Goal: Task Accomplishment & Management: Use online tool/utility

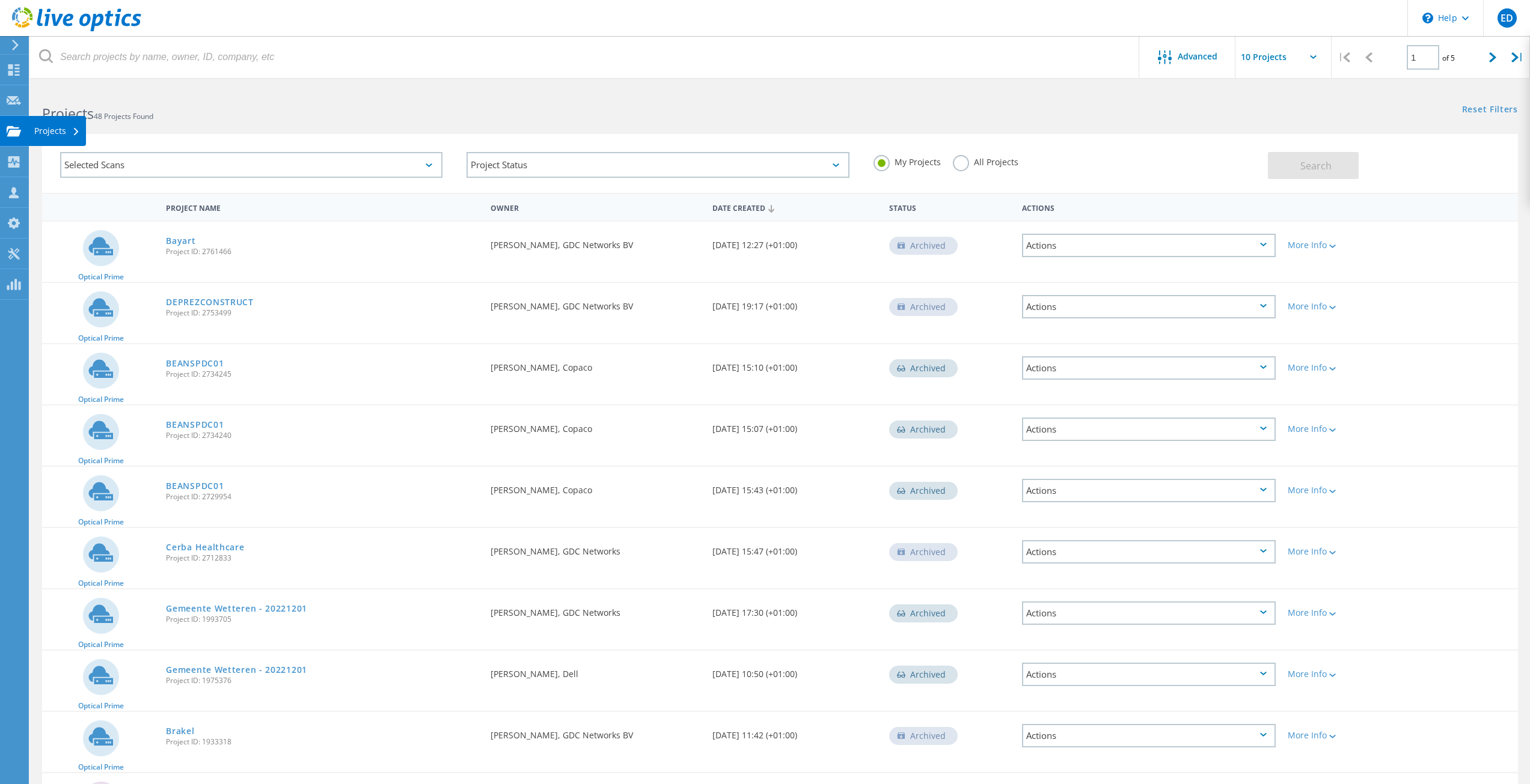
click at [12, 129] on icon at bounding box center [13, 131] width 15 height 11
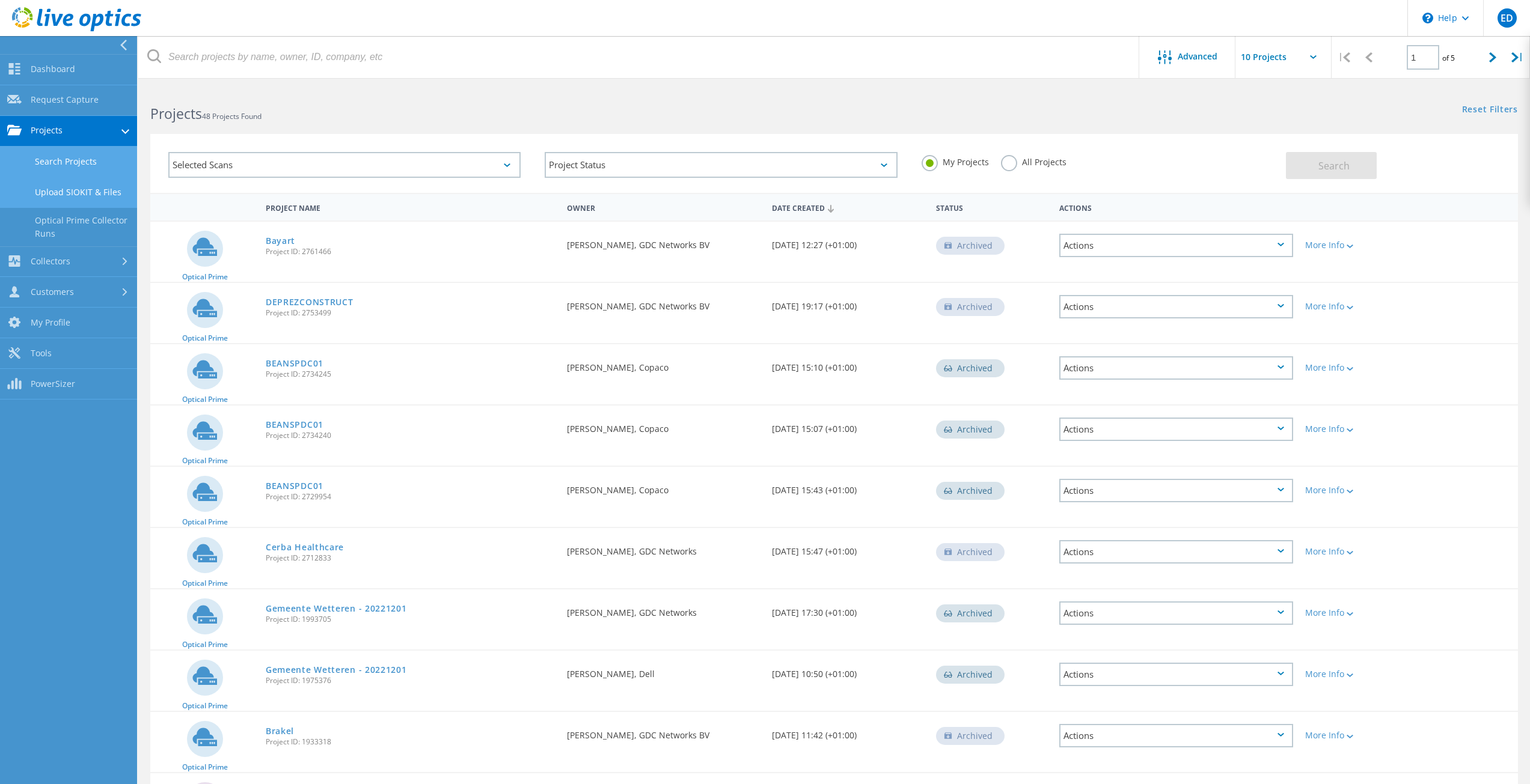
click at [53, 200] on link "Upload SIOKIT & Files" at bounding box center [69, 192] width 137 height 30
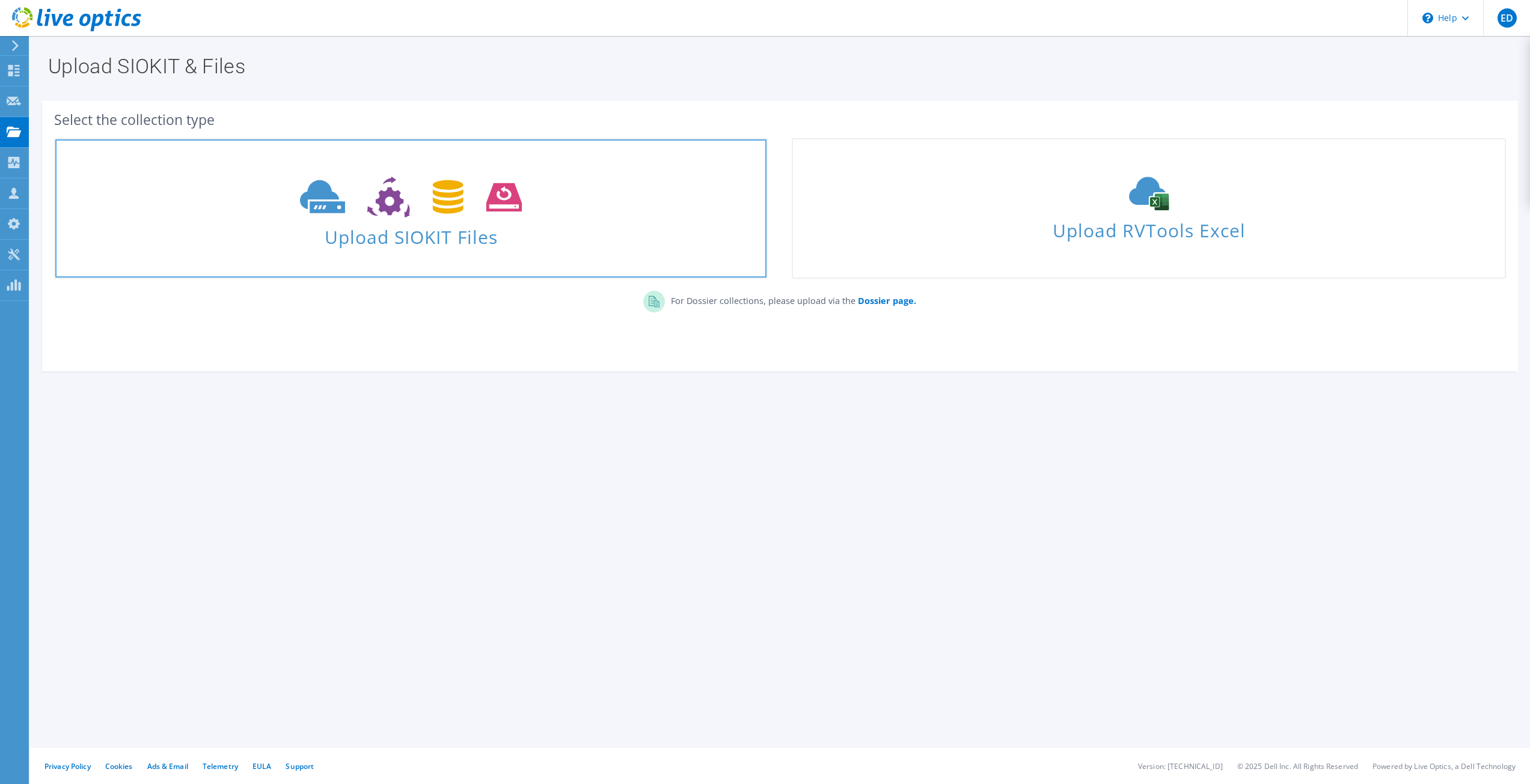
click at [417, 250] on link "Upload SIOKIT Files" at bounding box center [411, 209] width 713 height 141
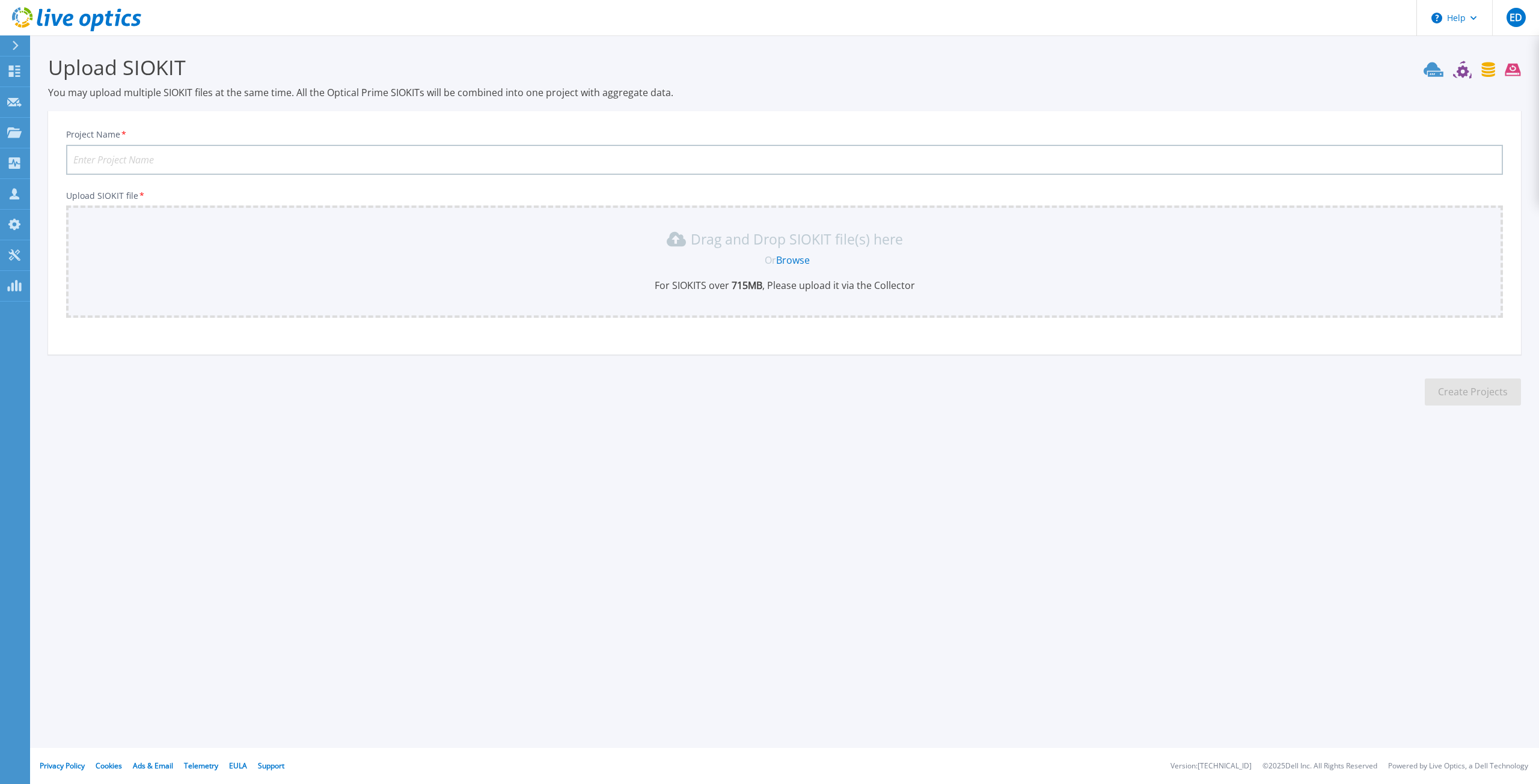
click at [725, 166] on input "Project Name *" at bounding box center [784, 159] width 1437 height 30
type input "GDCDatacenter"
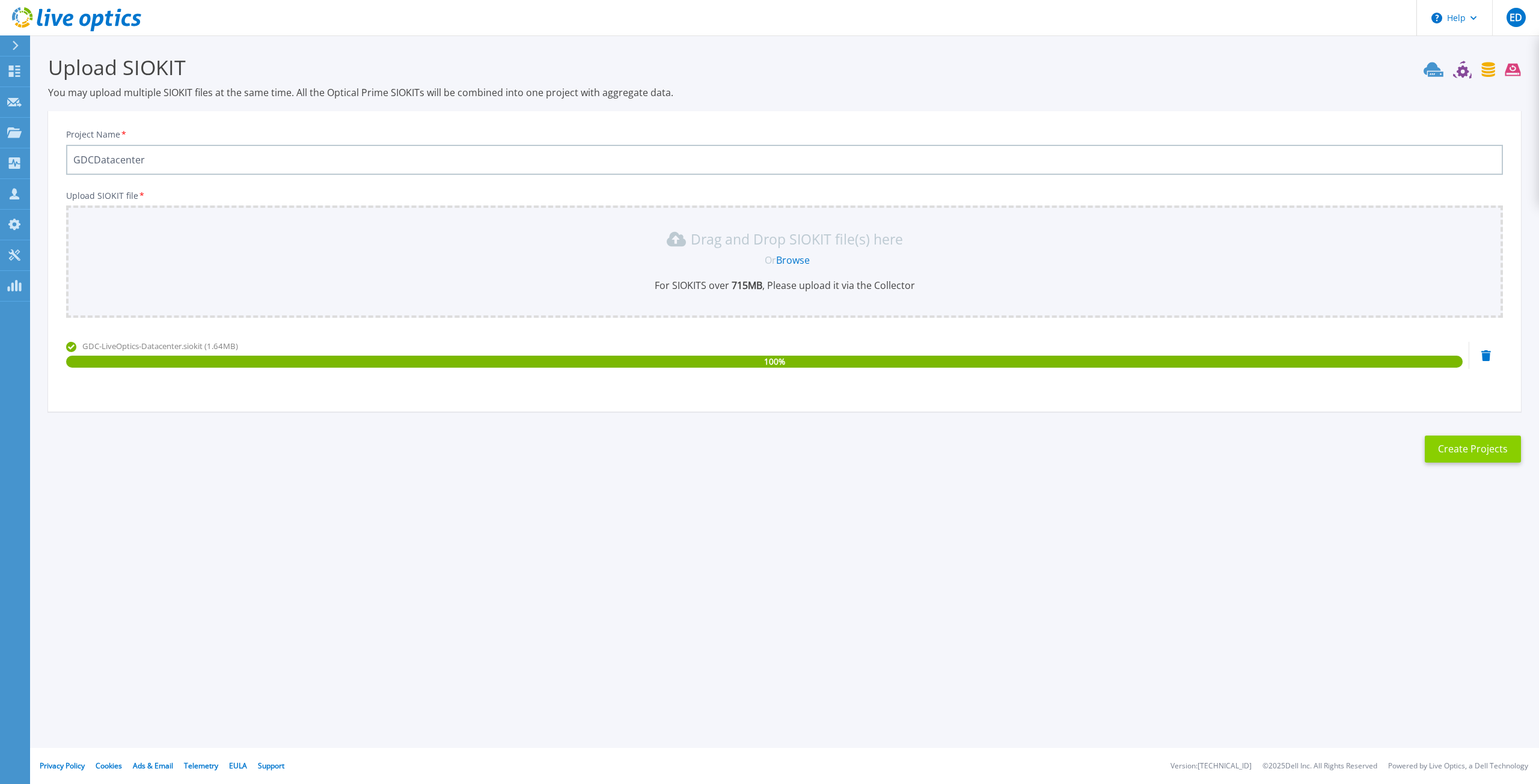
click at [1473, 457] on button "Create Projects" at bounding box center [1473, 449] width 96 height 27
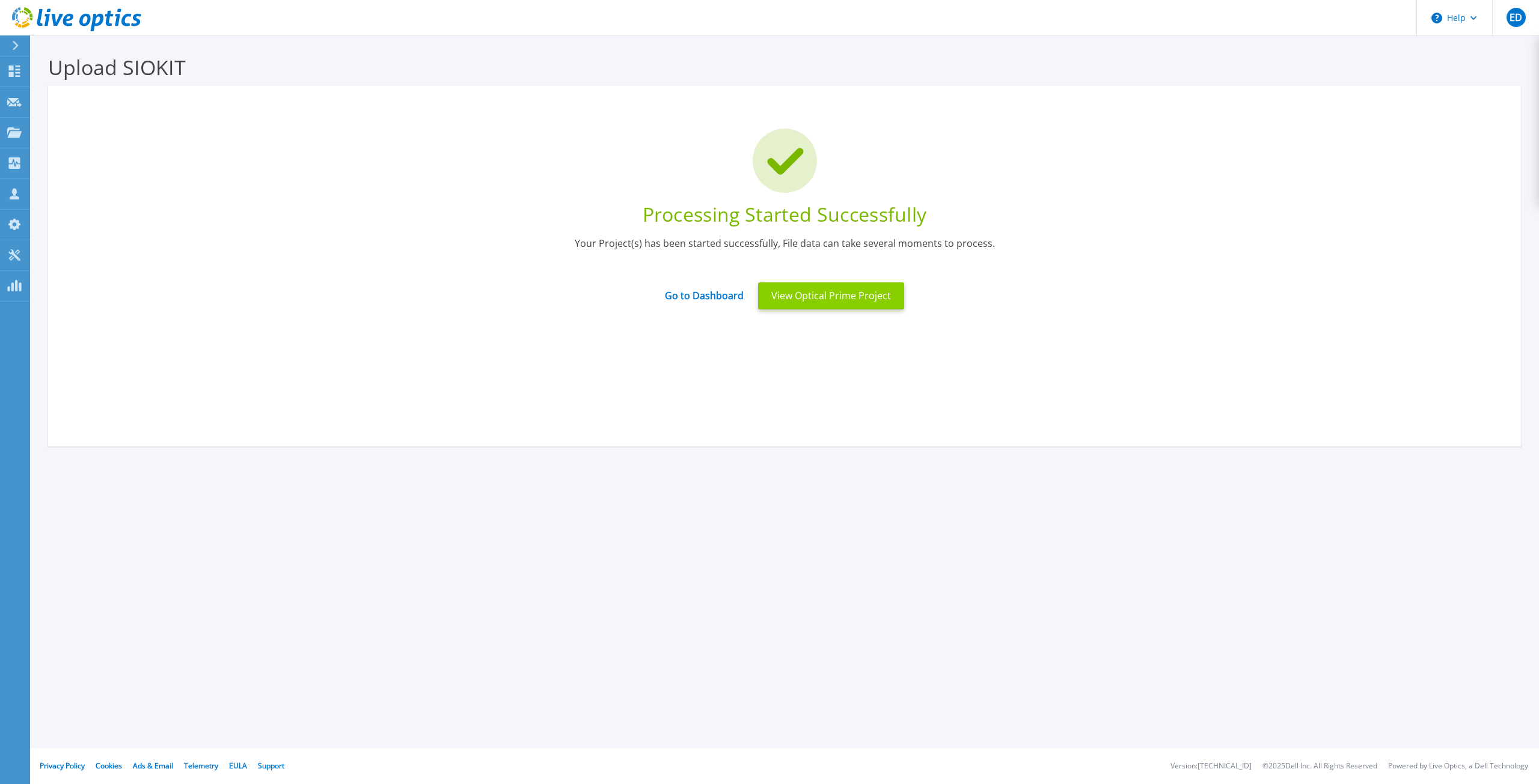
click at [829, 298] on button "View Optical Prime Project" at bounding box center [831, 296] width 146 height 27
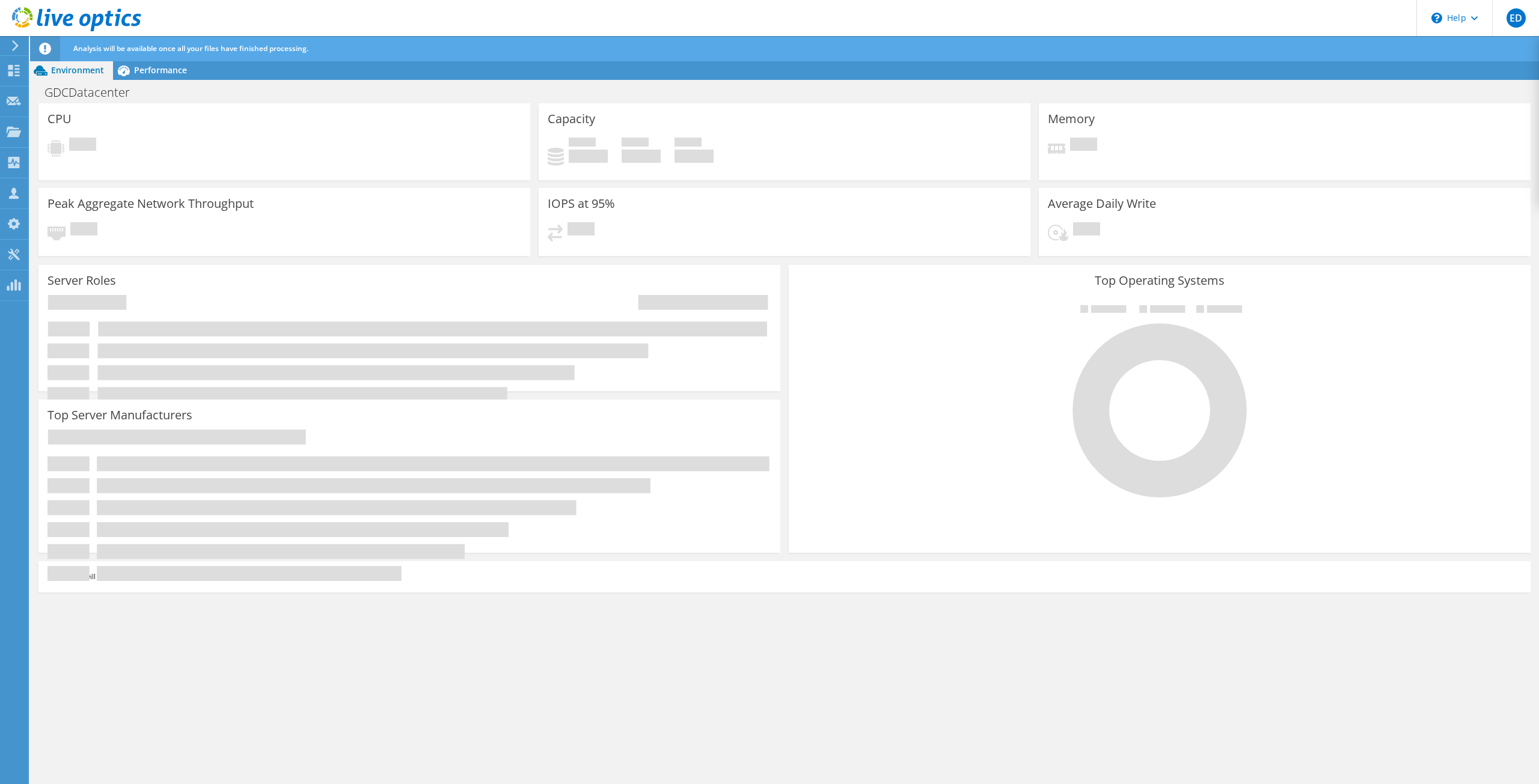
click at [350, 76] on div "Environment Performance Upgrades" at bounding box center [784, 70] width 1509 height 19
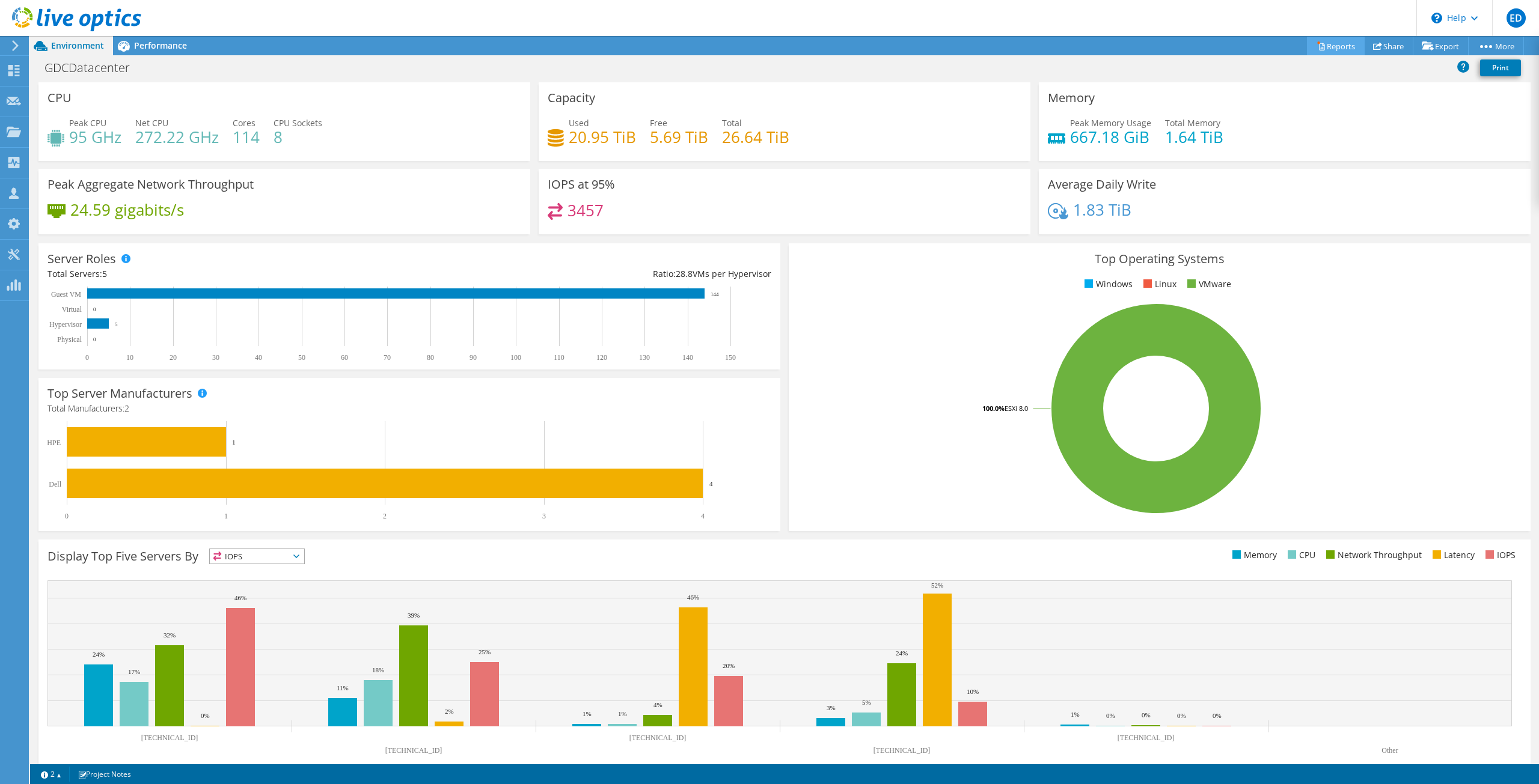
click at [1316, 41] on link "Reports" at bounding box center [1336, 46] width 58 height 18
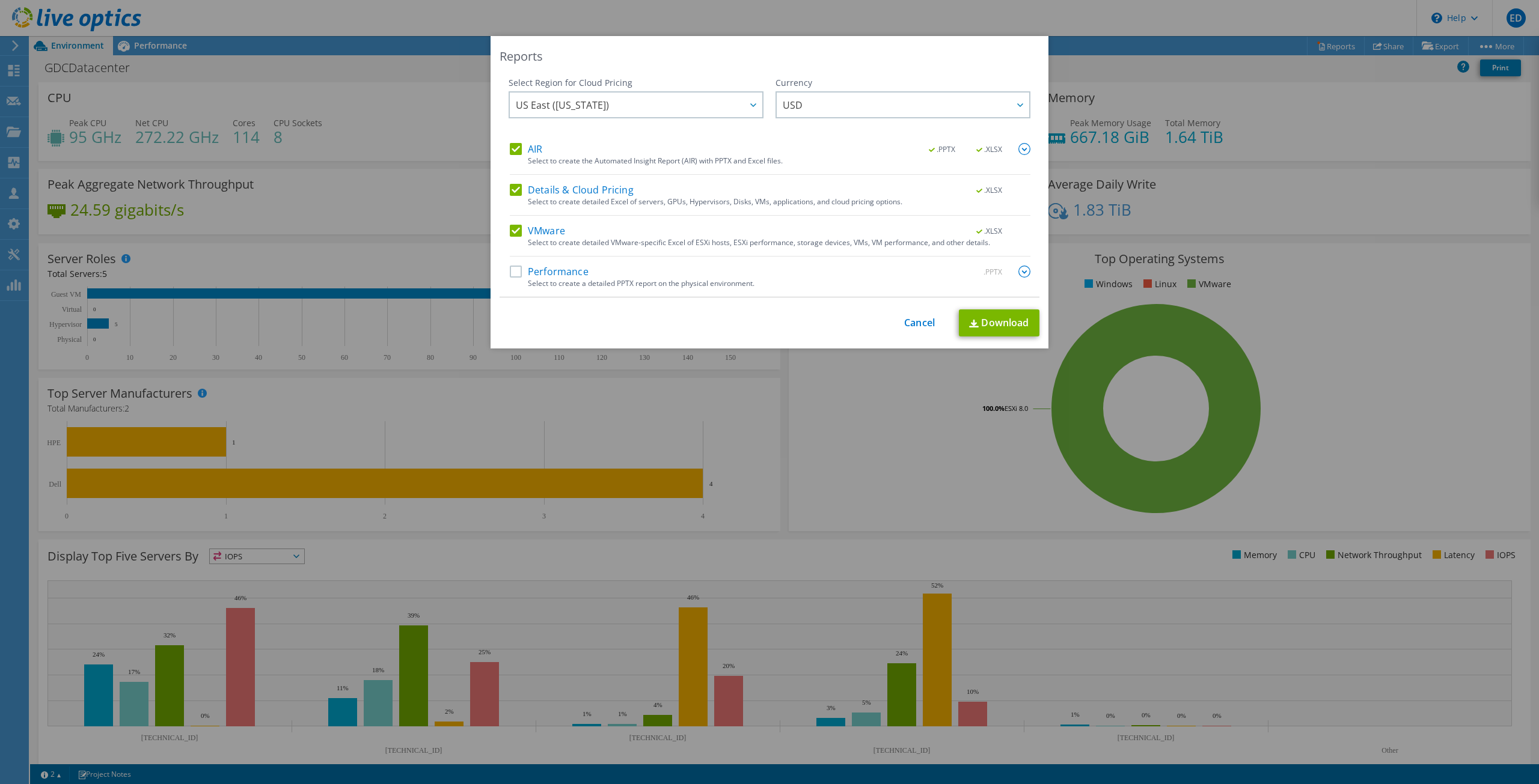
click at [556, 273] on label "Performance" at bounding box center [549, 271] width 79 height 12
click at [0, 0] on input "Performance" at bounding box center [0, 0] width 0 height 0
click at [816, 108] on span "USD" at bounding box center [906, 105] width 246 height 25
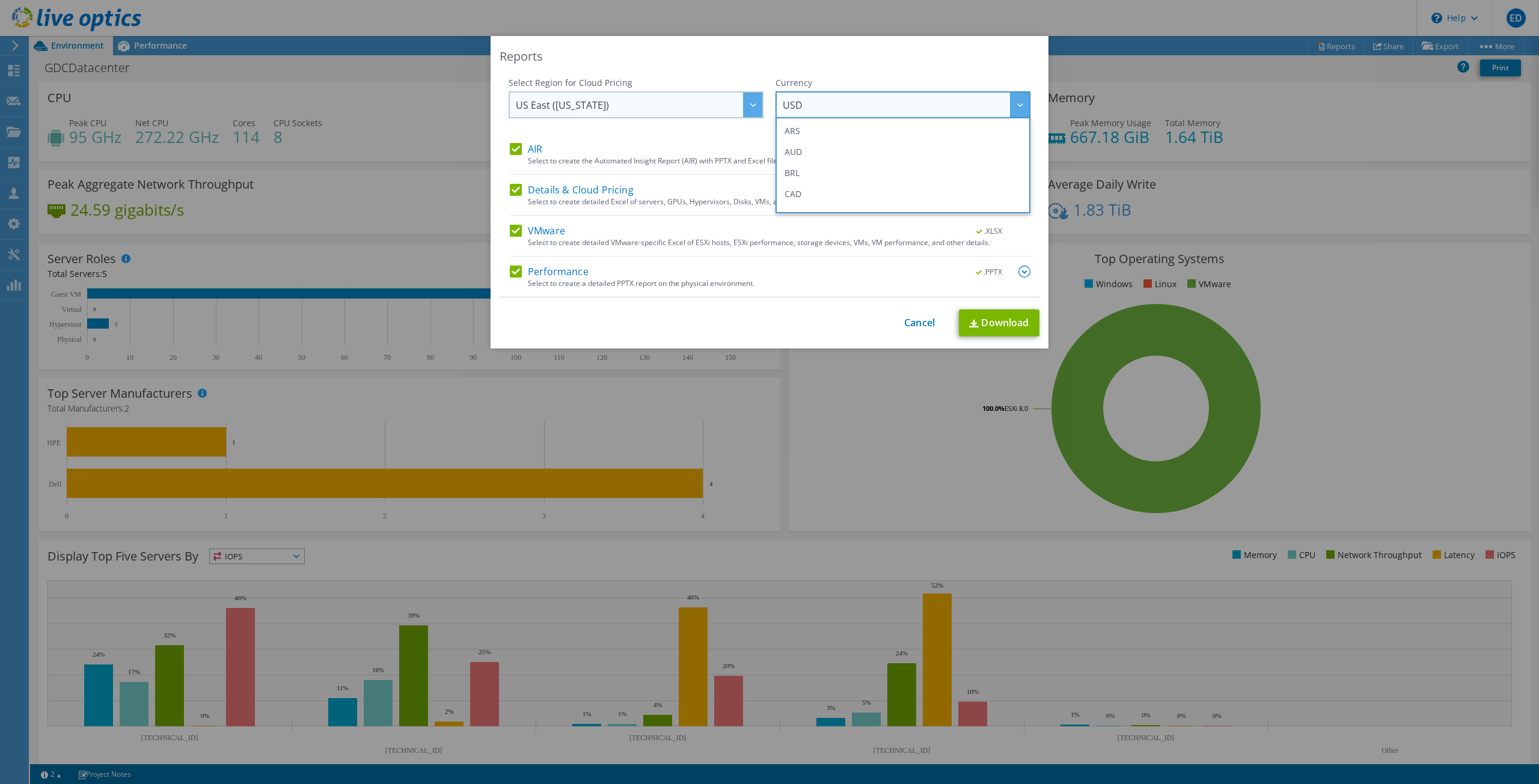
click at [714, 101] on span "US East ([US_STATE])" at bounding box center [639, 105] width 246 height 25
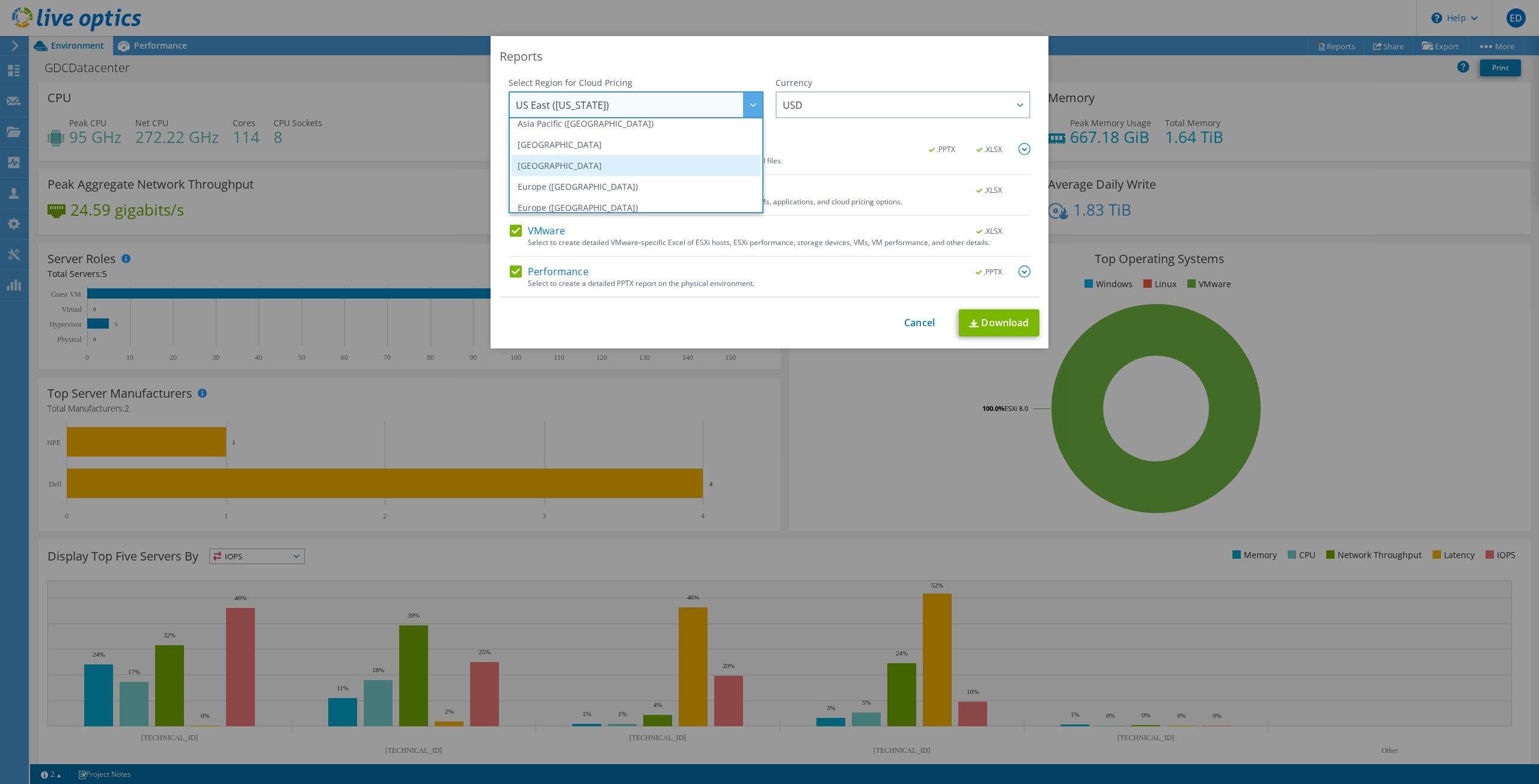
scroll to position [120, 0]
drag, startPoint x: 664, startPoint y: 159, endPoint x: 683, endPoint y: 154, distance: 19.6
click at [664, 159] on li "Europe ([GEOGRAPHIC_DATA])" at bounding box center [636, 157] width 249 height 21
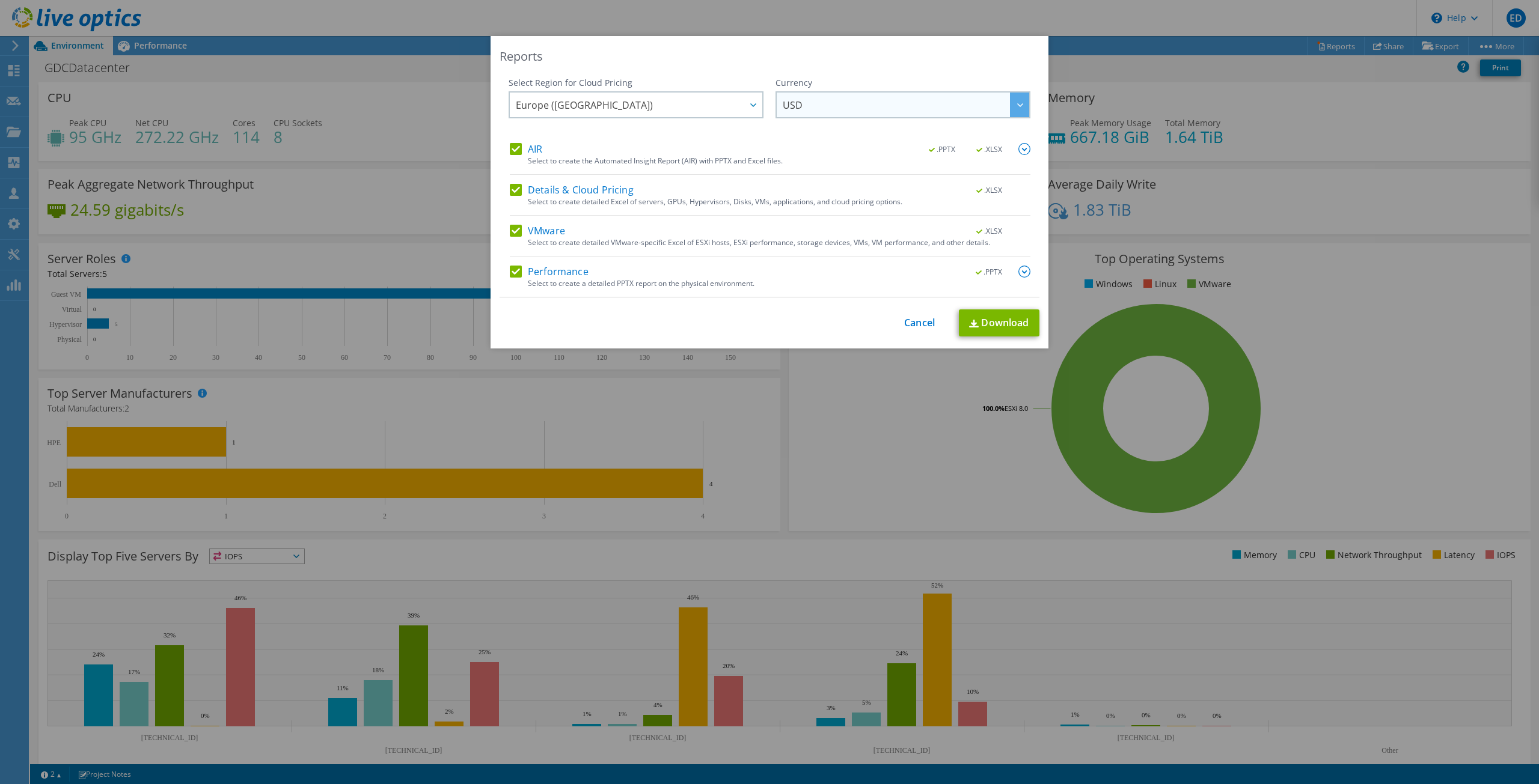
click at [790, 112] on span "USD" at bounding box center [792, 107] width 20 height 18
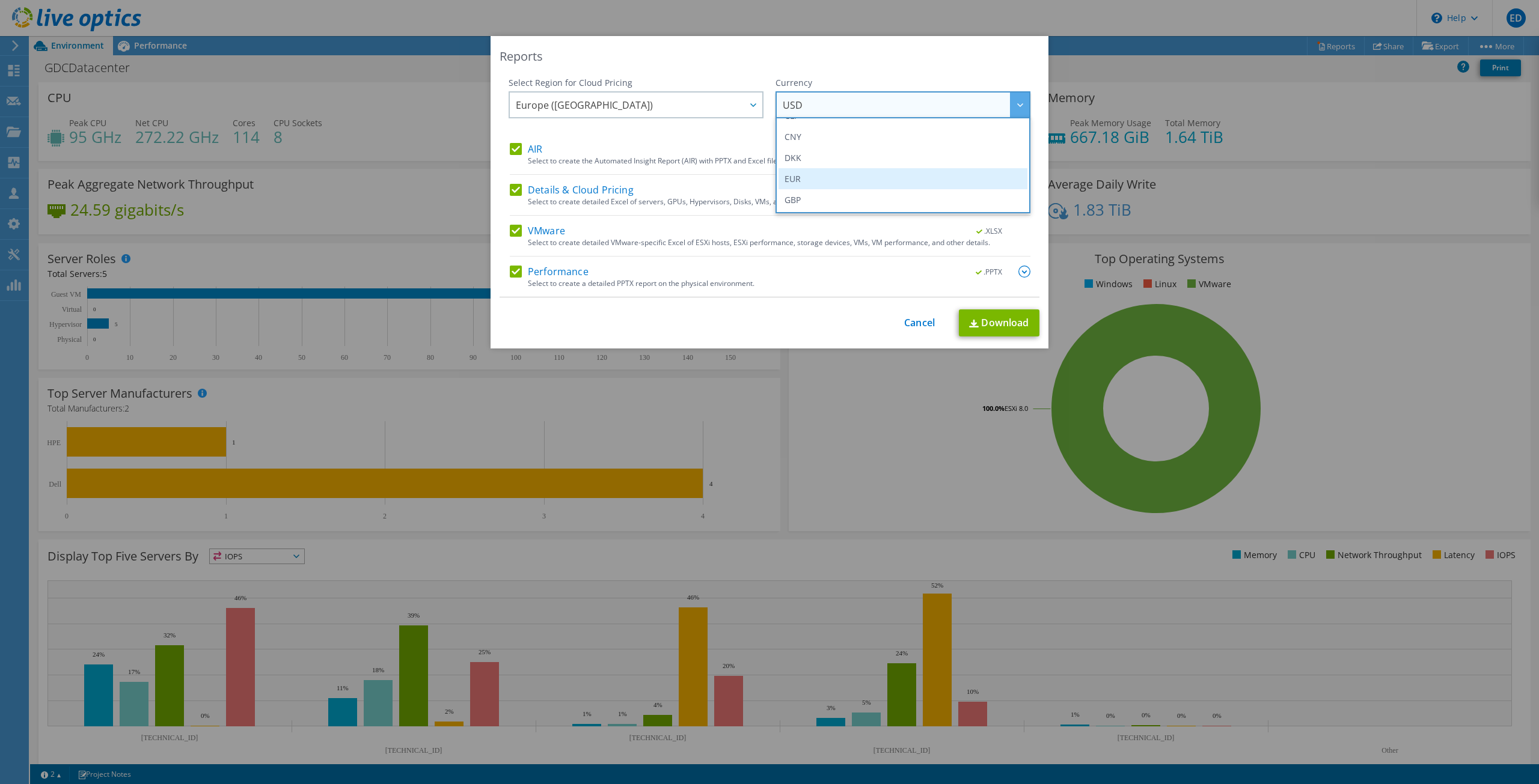
click at [808, 176] on li "EUR" at bounding box center [903, 178] width 249 height 21
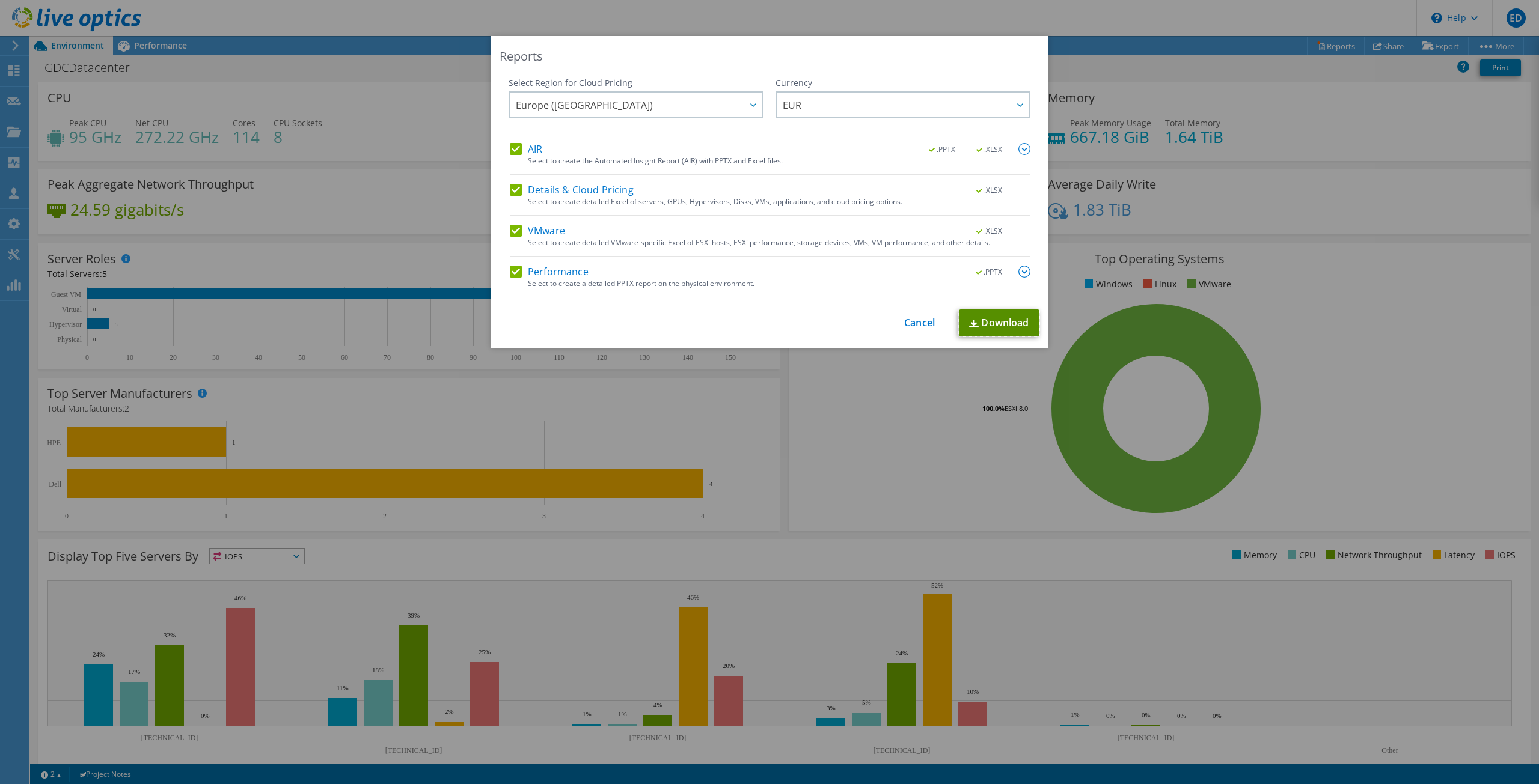
click at [1001, 333] on link "Download" at bounding box center [999, 323] width 81 height 27
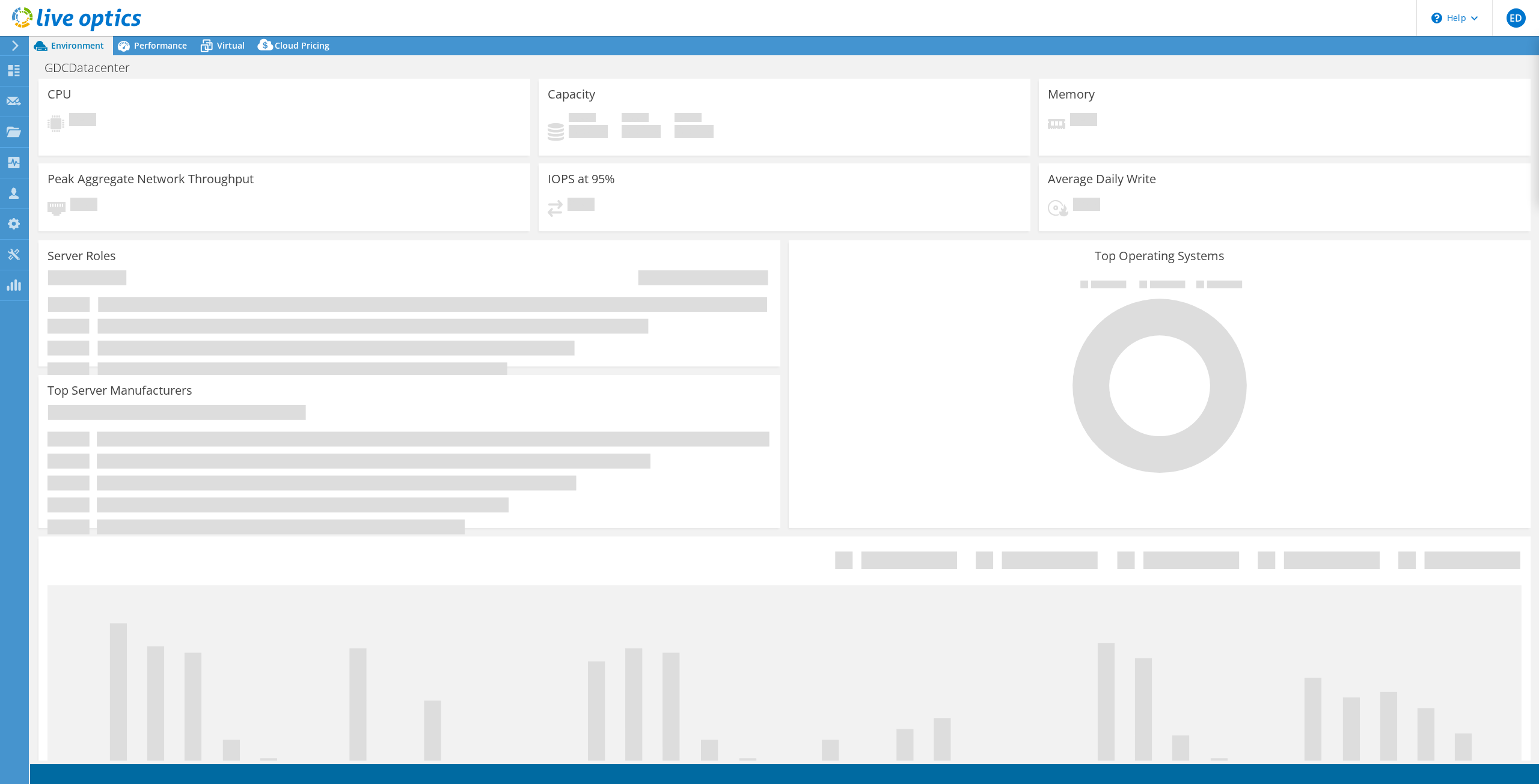
select select "EUFrankfurt"
select select "EUR"
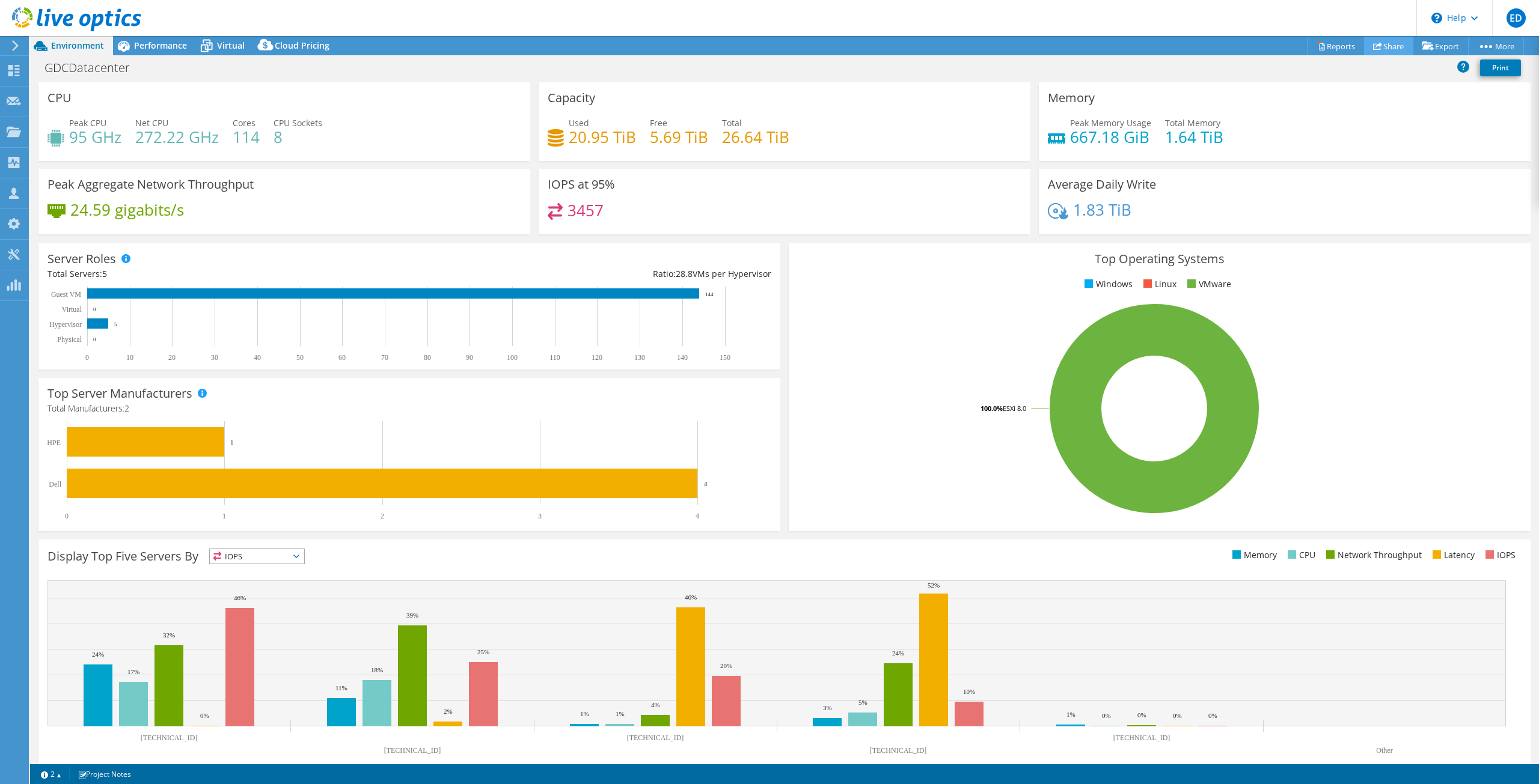
click at [1380, 50] on link "Share" at bounding box center [1389, 46] width 50 height 18
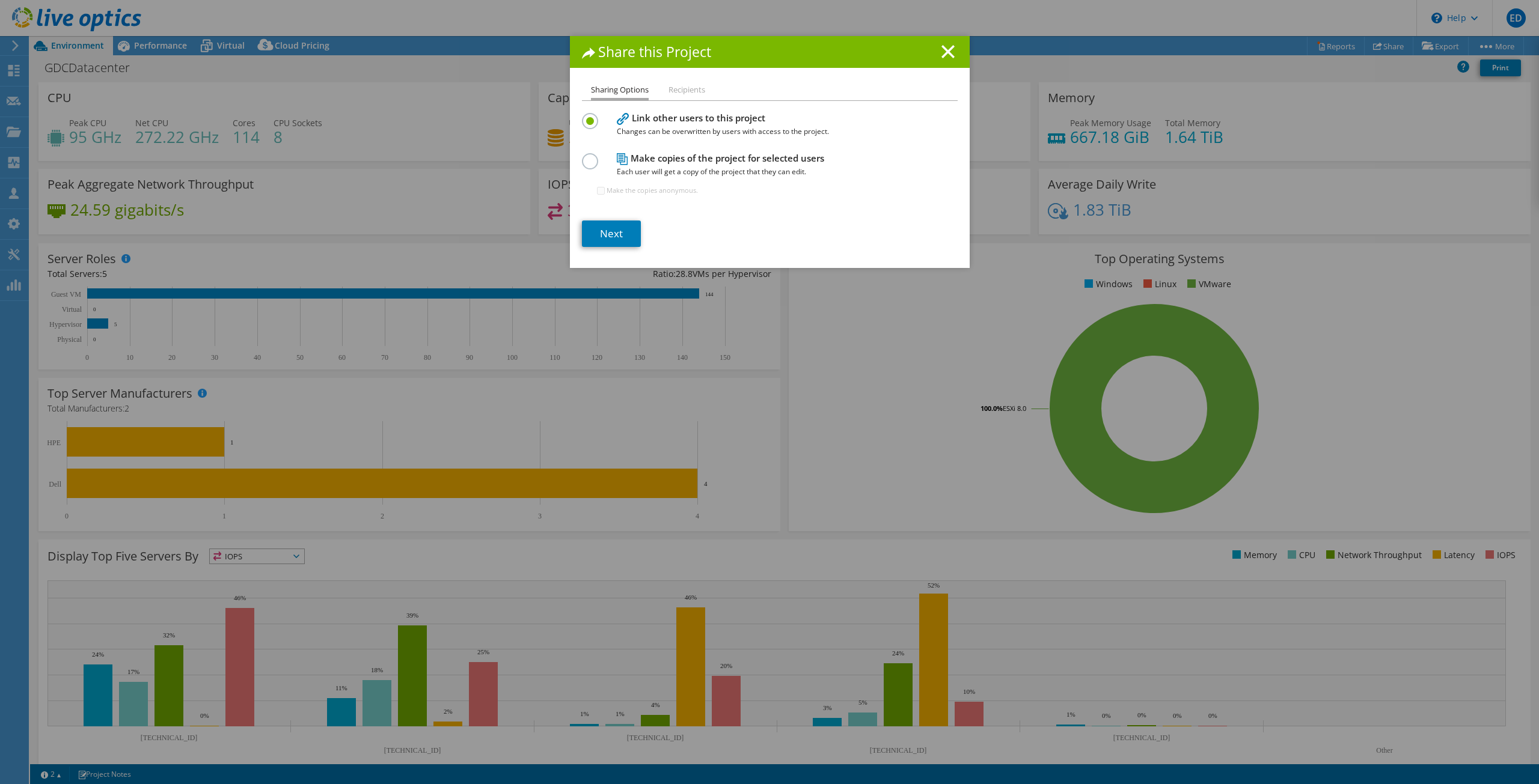
click at [680, 87] on li "Recipients" at bounding box center [687, 91] width 37 height 15
click at [624, 233] on link "Next" at bounding box center [611, 234] width 59 height 27
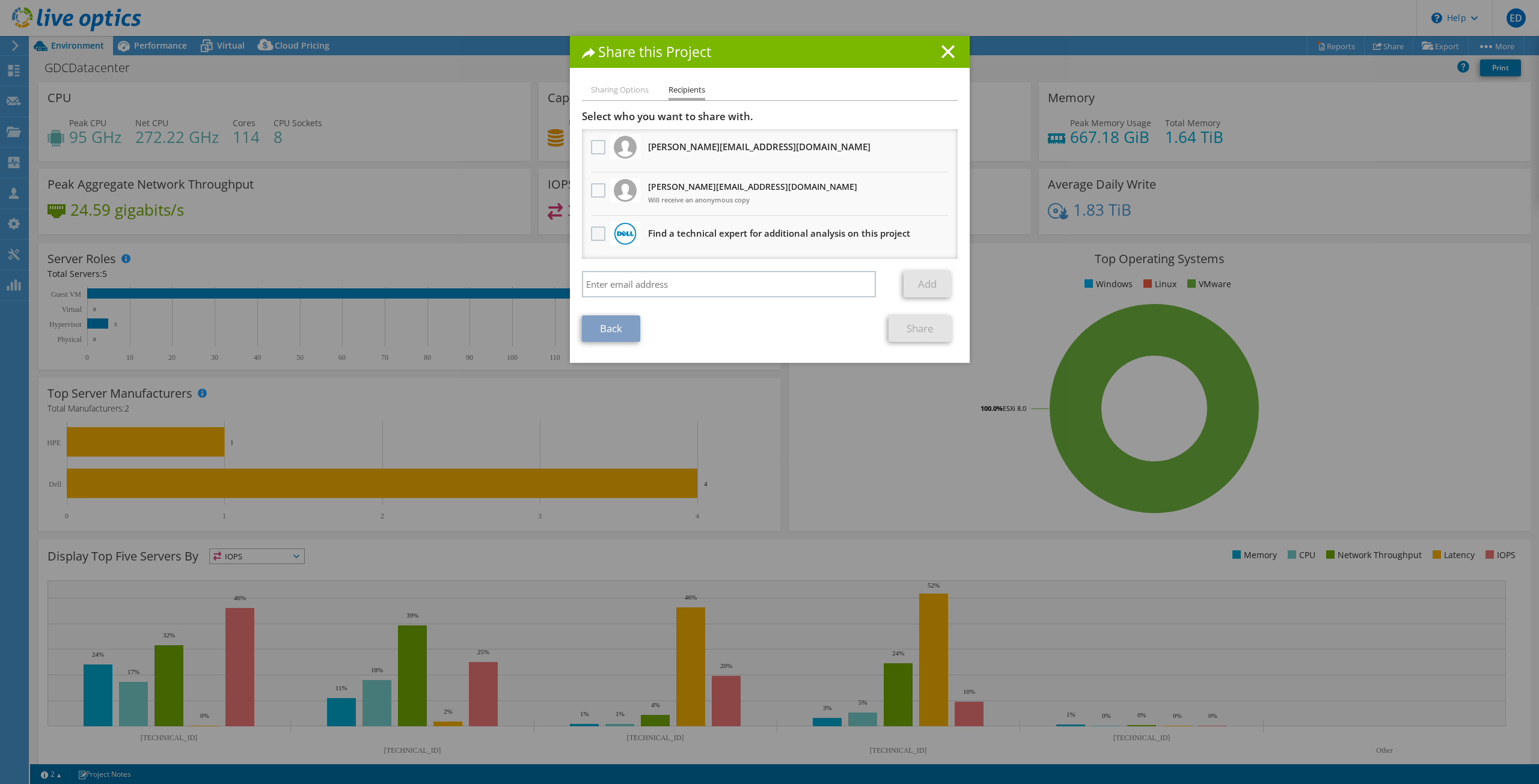
click at [595, 232] on label at bounding box center [599, 233] width 17 height 15
click at [0, 0] on input "checkbox" at bounding box center [0, 0] width 0 height 0
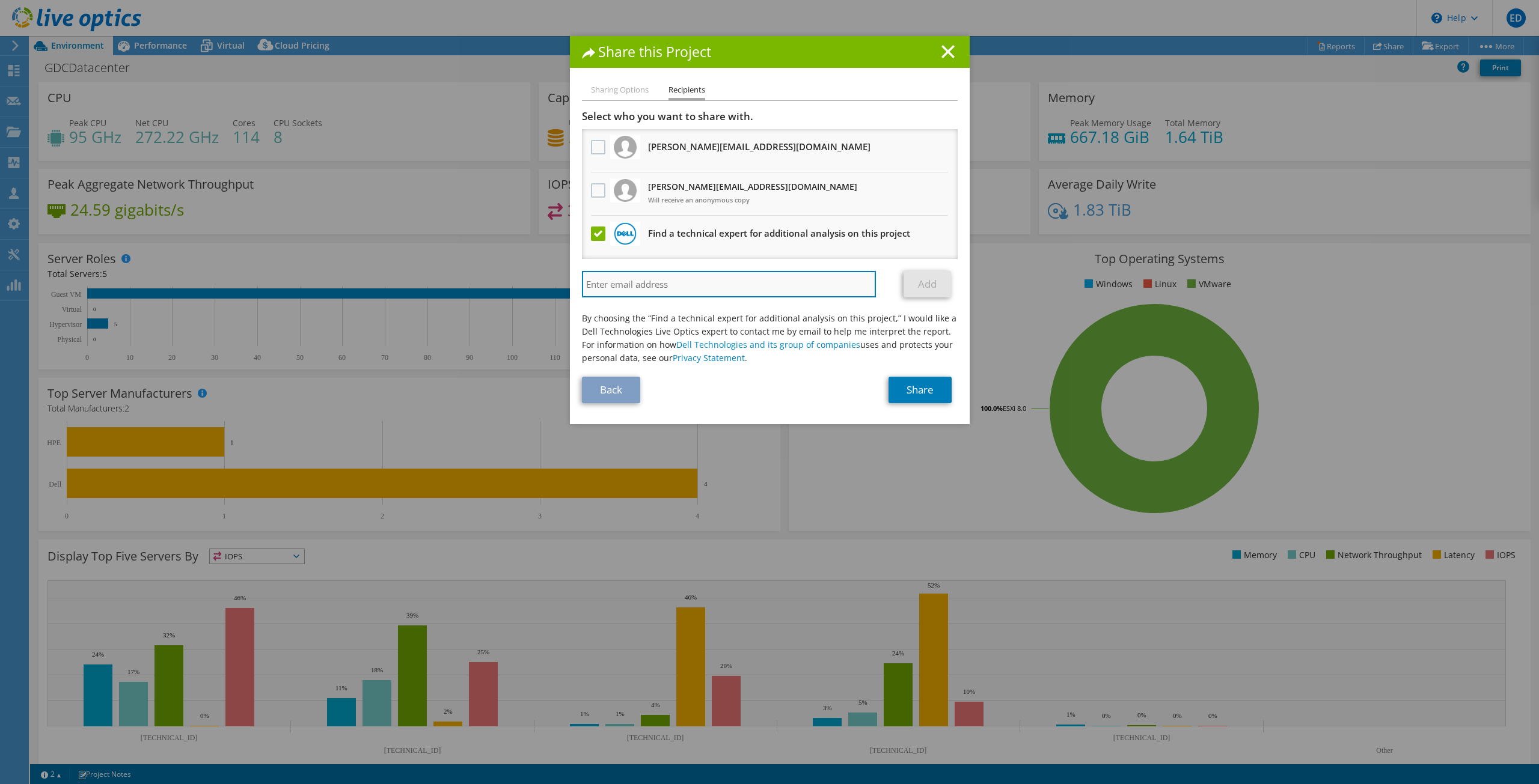
click at [613, 280] on input "search" at bounding box center [729, 284] width 294 height 27
click at [591, 231] on label at bounding box center [599, 233] width 17 height 15
click at [0, 0] on input "checkbox" at bounding box center [0, 0] width 0 height 0
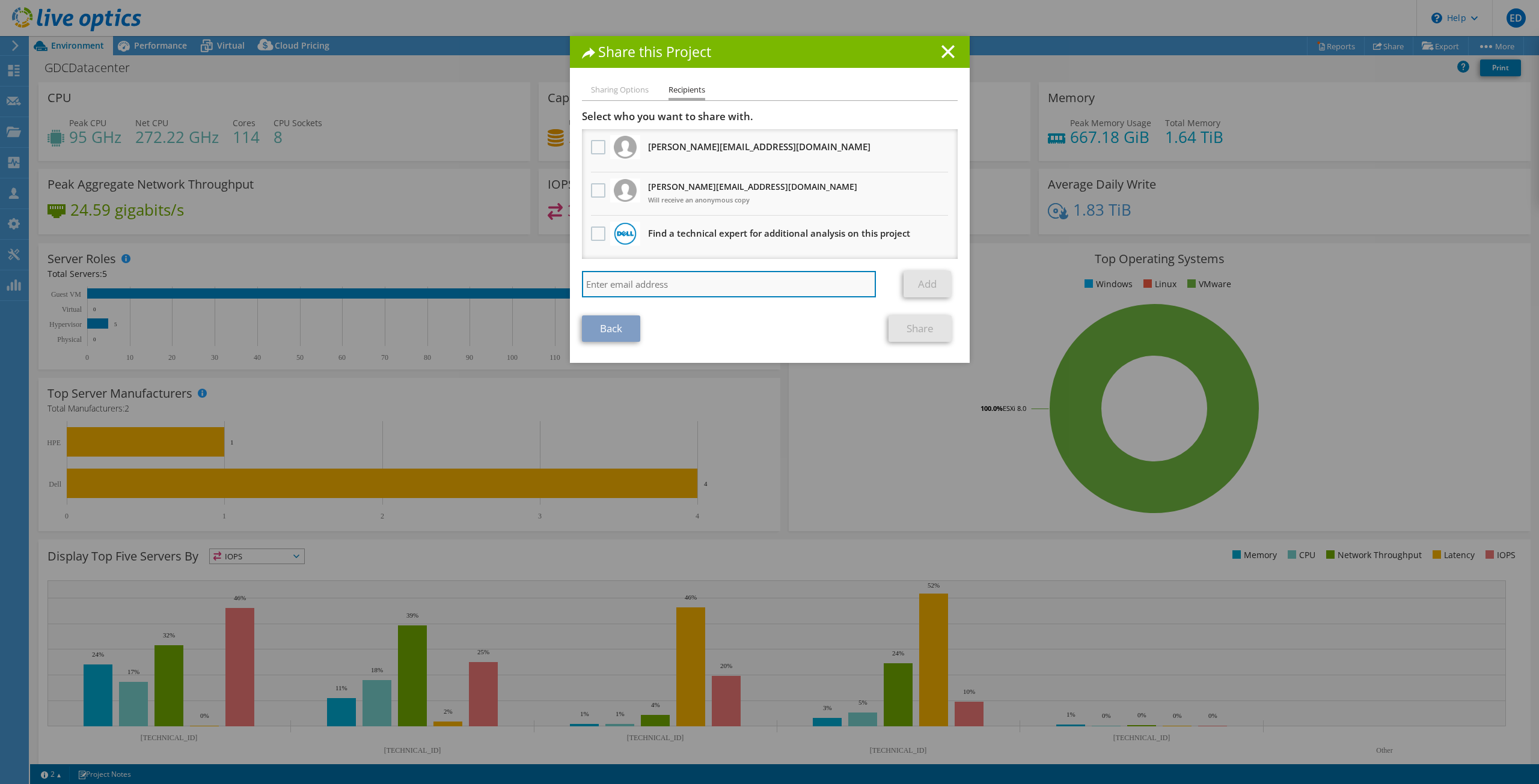
click at [604, 282] on input "search" at bounding box center [729, 284] width 294 height 27
type input "[PERSON_NAME][EMAIL_ADDRESS][DOMAIN_NAME]"
click at [919, 284] on link "Add" at bounding box center [927, 284] width 48 height 27
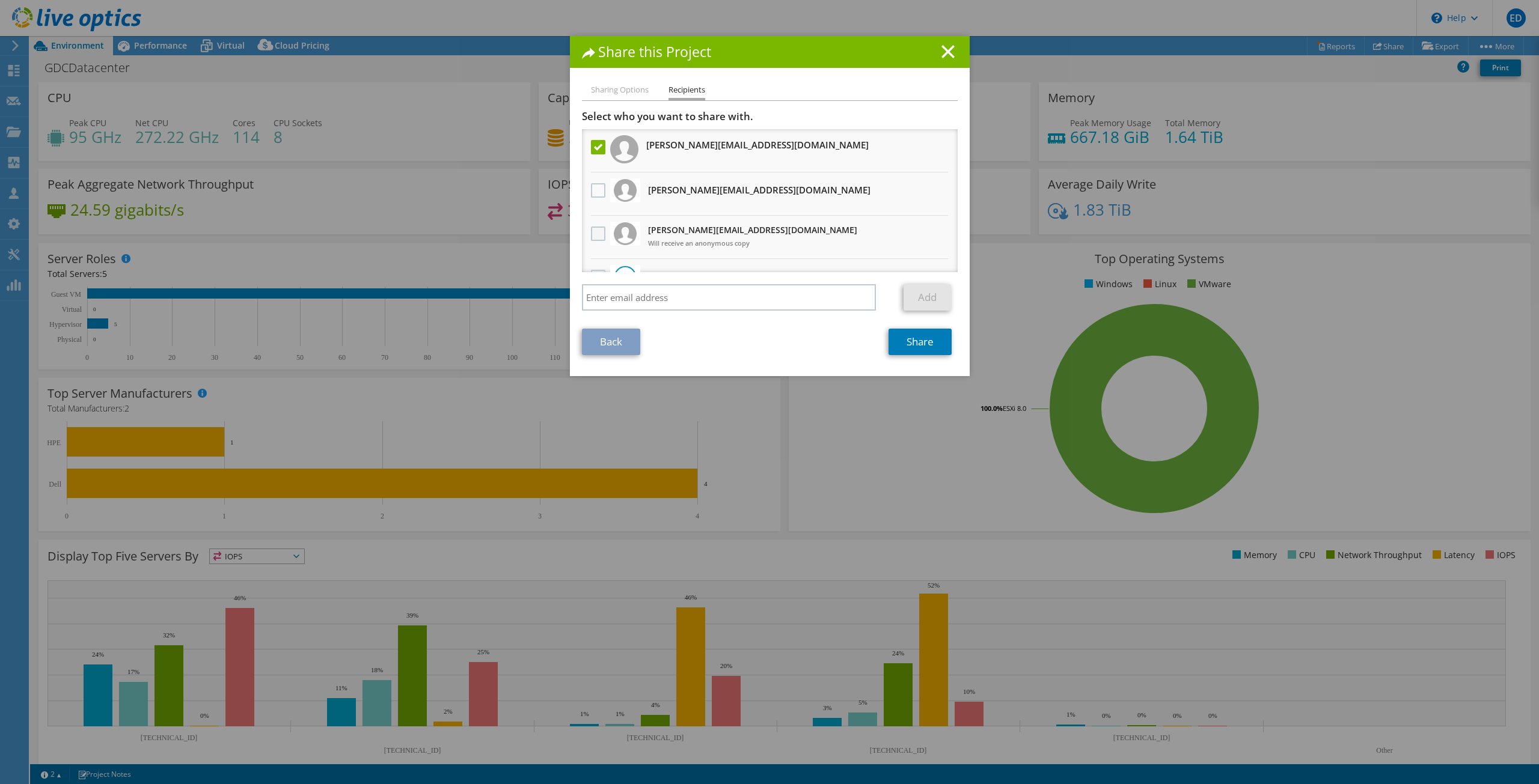
click at [591, 235] on label at bounding box center [599, 233] width 17 height 15
click at [0, 0] on input "checkbox" at bounding box center [0, 0] width 0 height 0
click at [642, 305] on input "search" at bounding box center [729, 297] width 294 height 27
type input "e"
type input "[PERSON_NAME][EMAIL_ADDRESS][DOMAIN_NAME]"
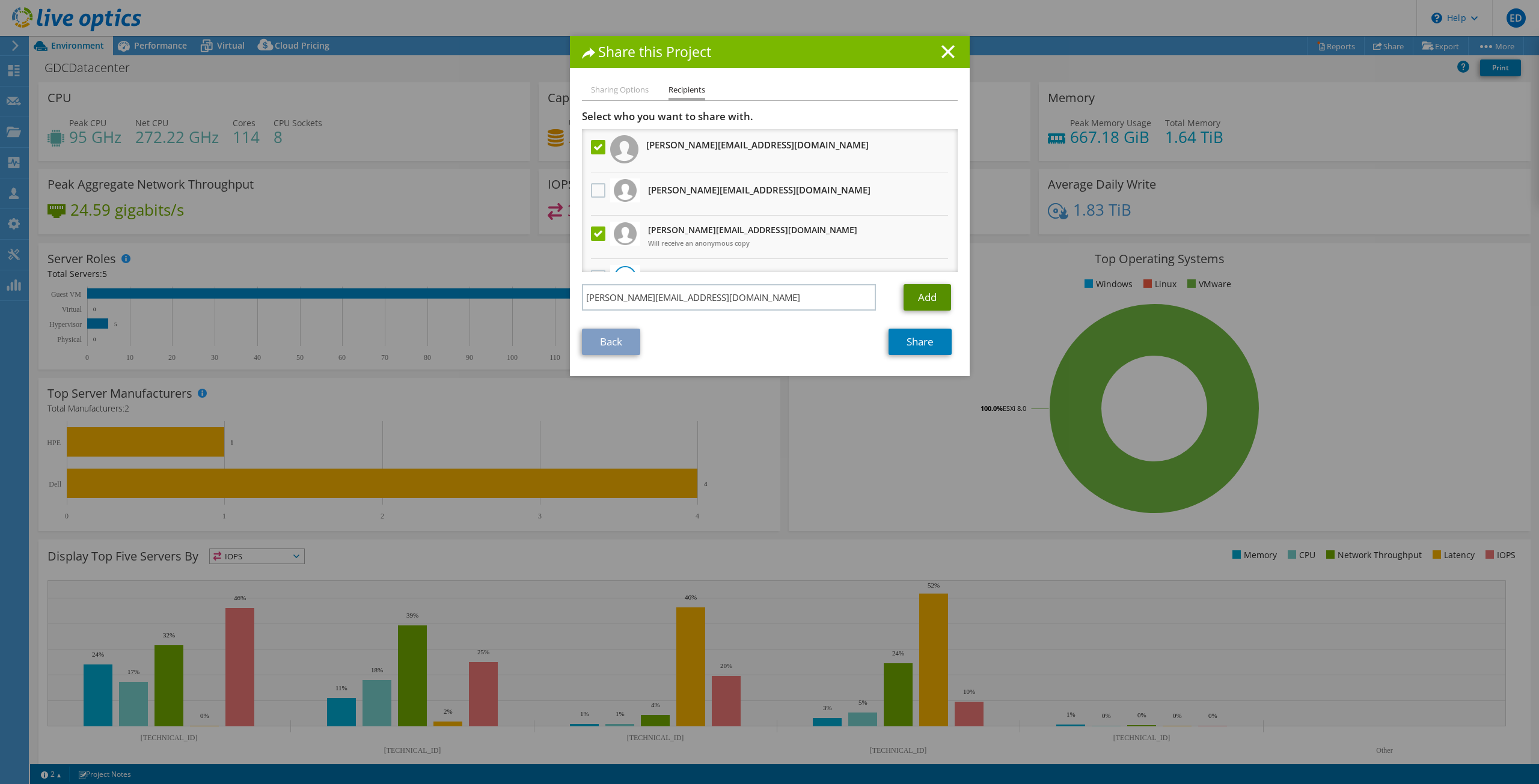
click at [934, 301] on link "Add" at bounding box center [927, 297] width 48 height 27
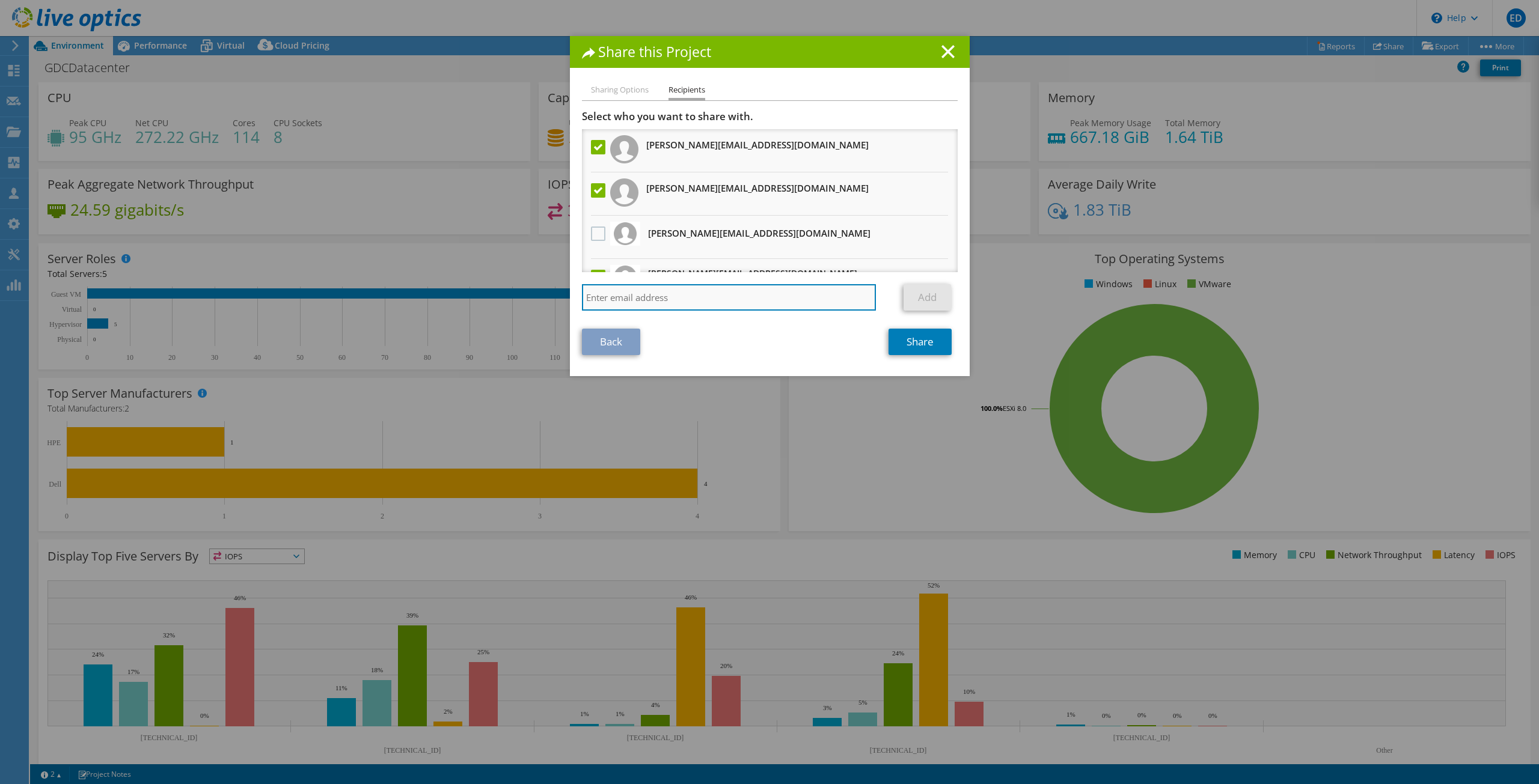
click at [806, 287] on input "search" at bounding box center [729, 297] width 294 height 27
type input "[EMAIL_ADDRESS][DOMAIN_NAME]"
click at [908, 300] on link "Add" at bounding box center [927, 297] width 48 height 27
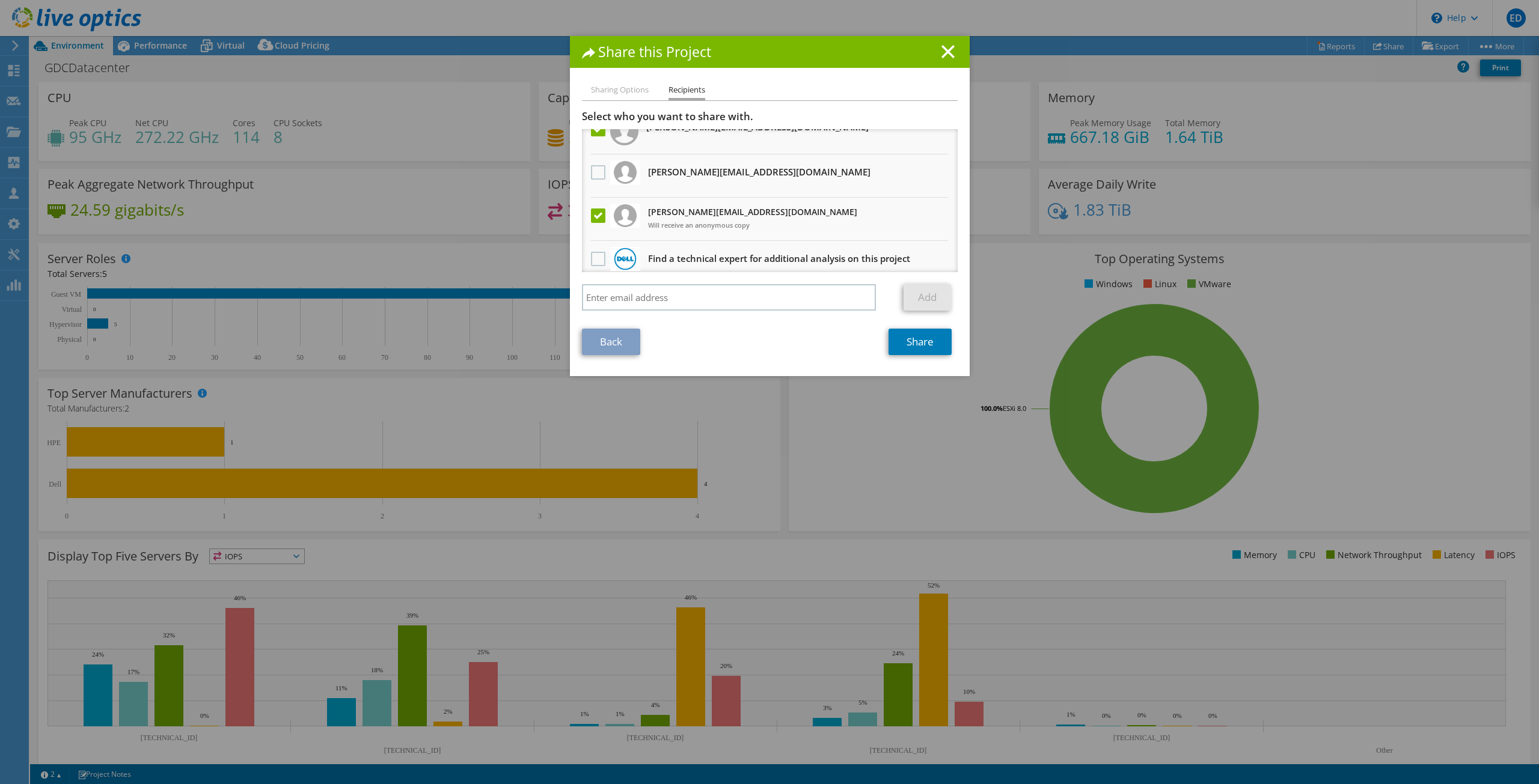
scroll to position [117, 0]
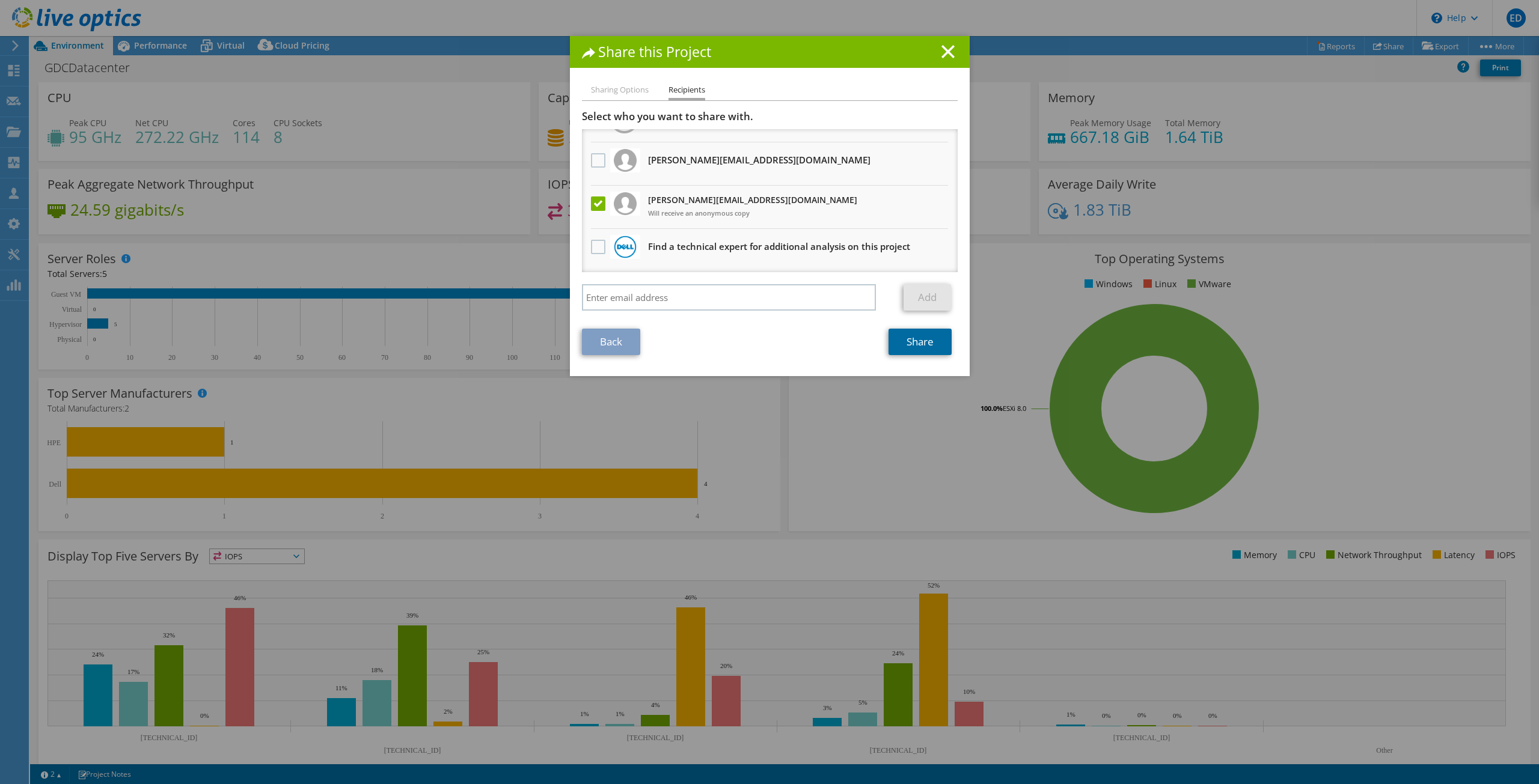
click at [918, 344] on link "Share" at bounding box center [920, 342] width 63 height 27
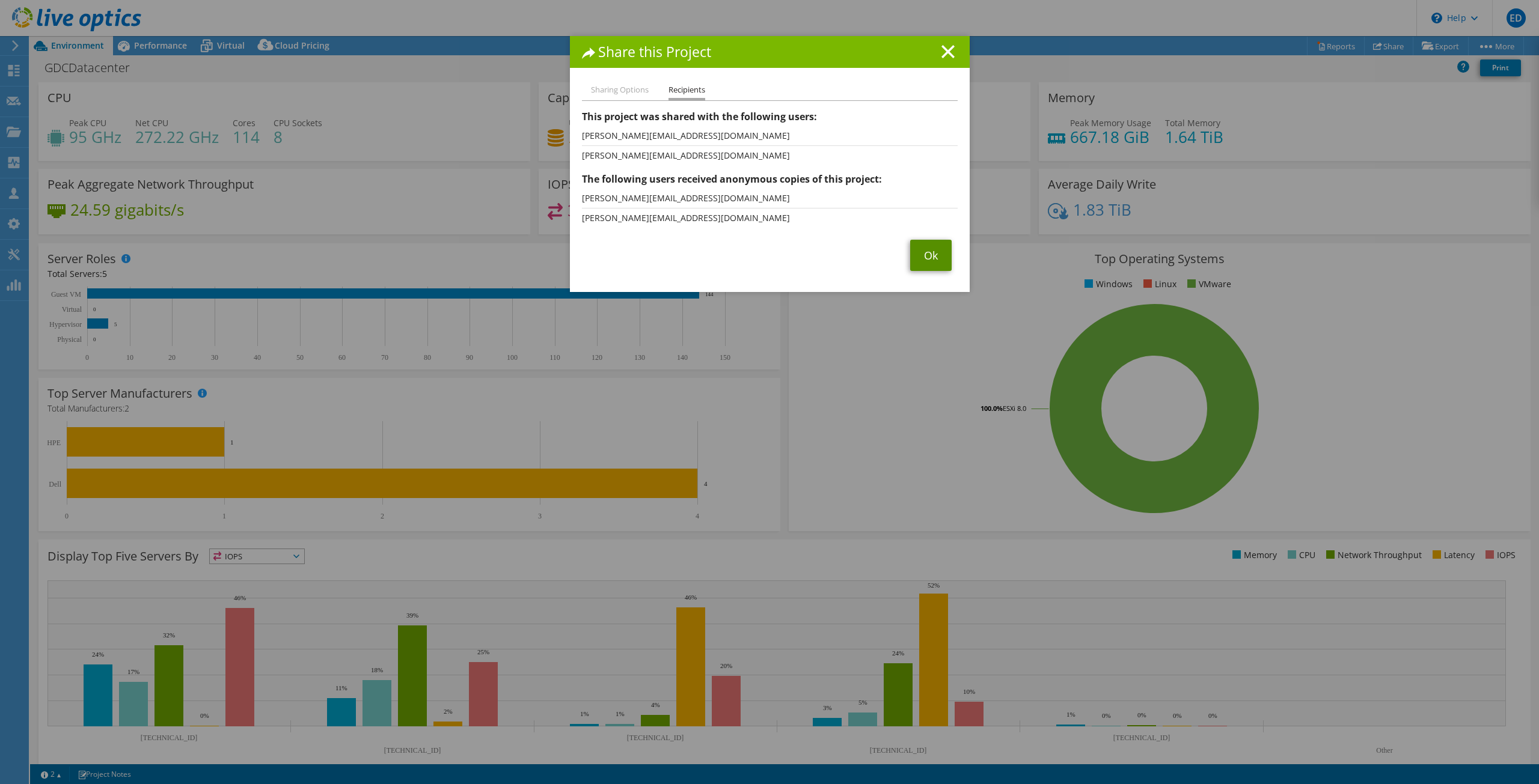
click at [930, 258] on link "Ok" at bounding box center [930, 255] width 41 height 31
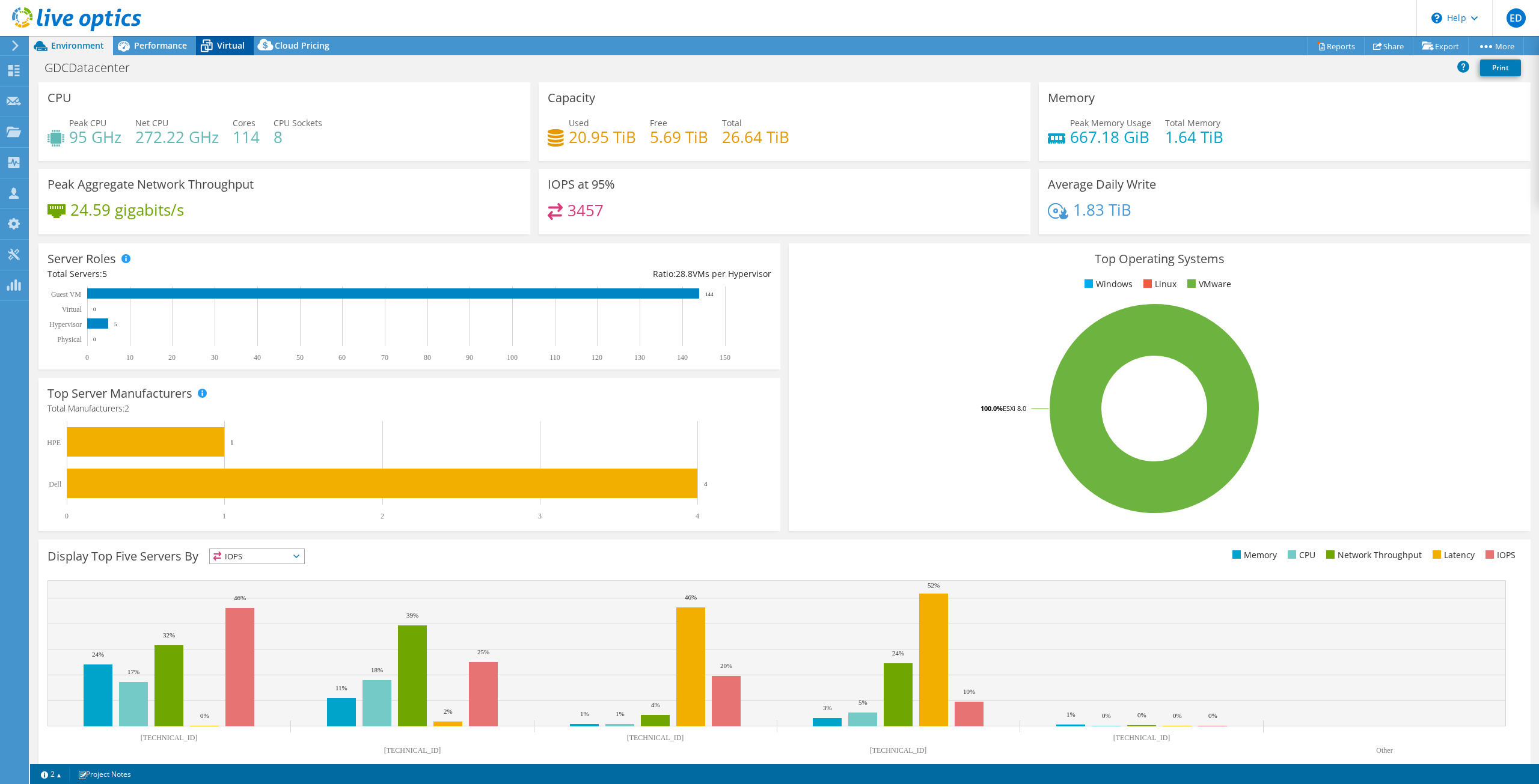
click at [210, 52] on icon at bounding box center [206, 46] width 21 height 21
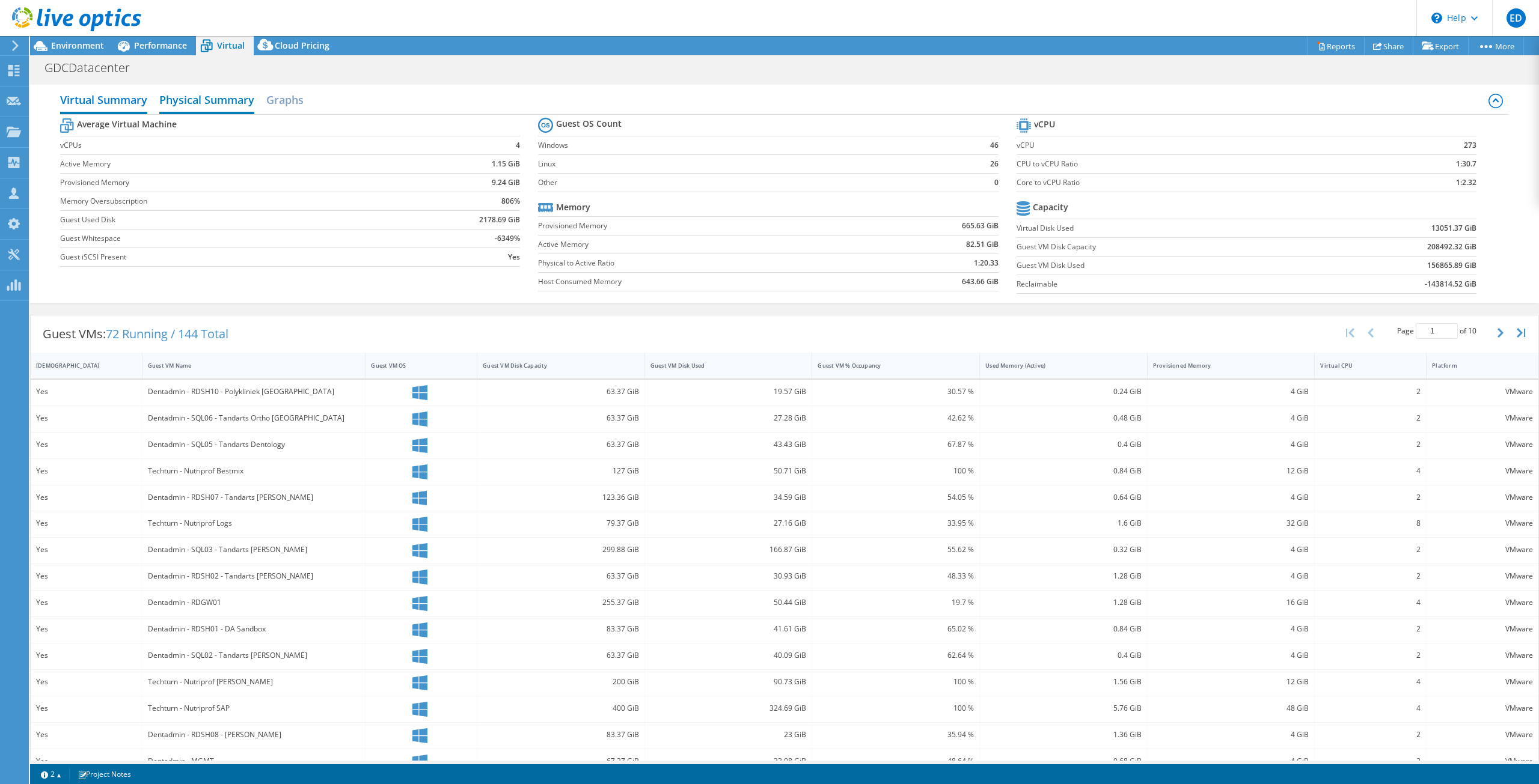
click at [188, 105] on h2 "Physical Summary" at bounding box center [207, 101] width 95 height 27
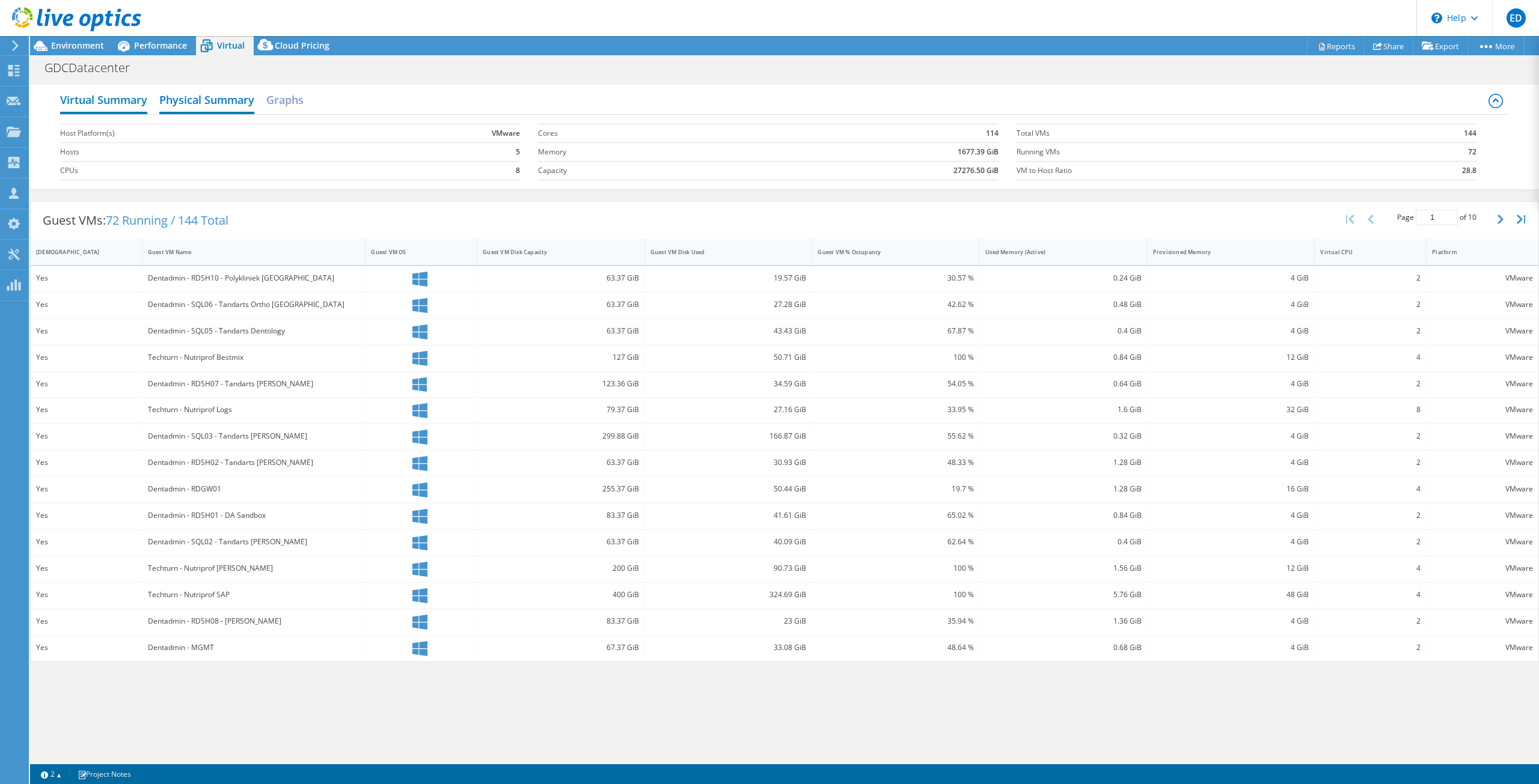
click at [117, 105] on h2 "Virtual Summary" at bounding box center [103, 101] width 87 height 27
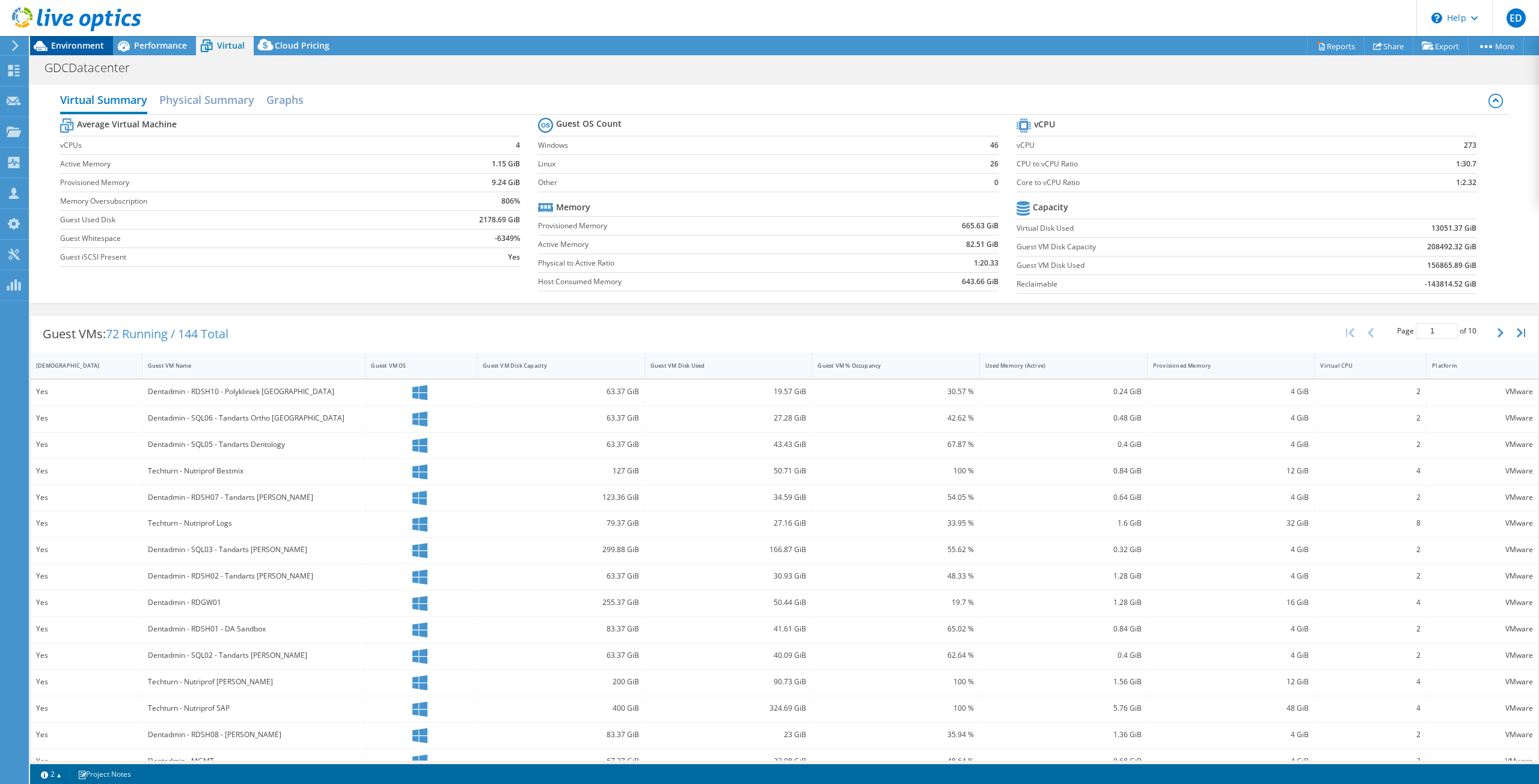
click at [67, 42] on span "Environment" at bounding box center [77, 46] width 53 height 11
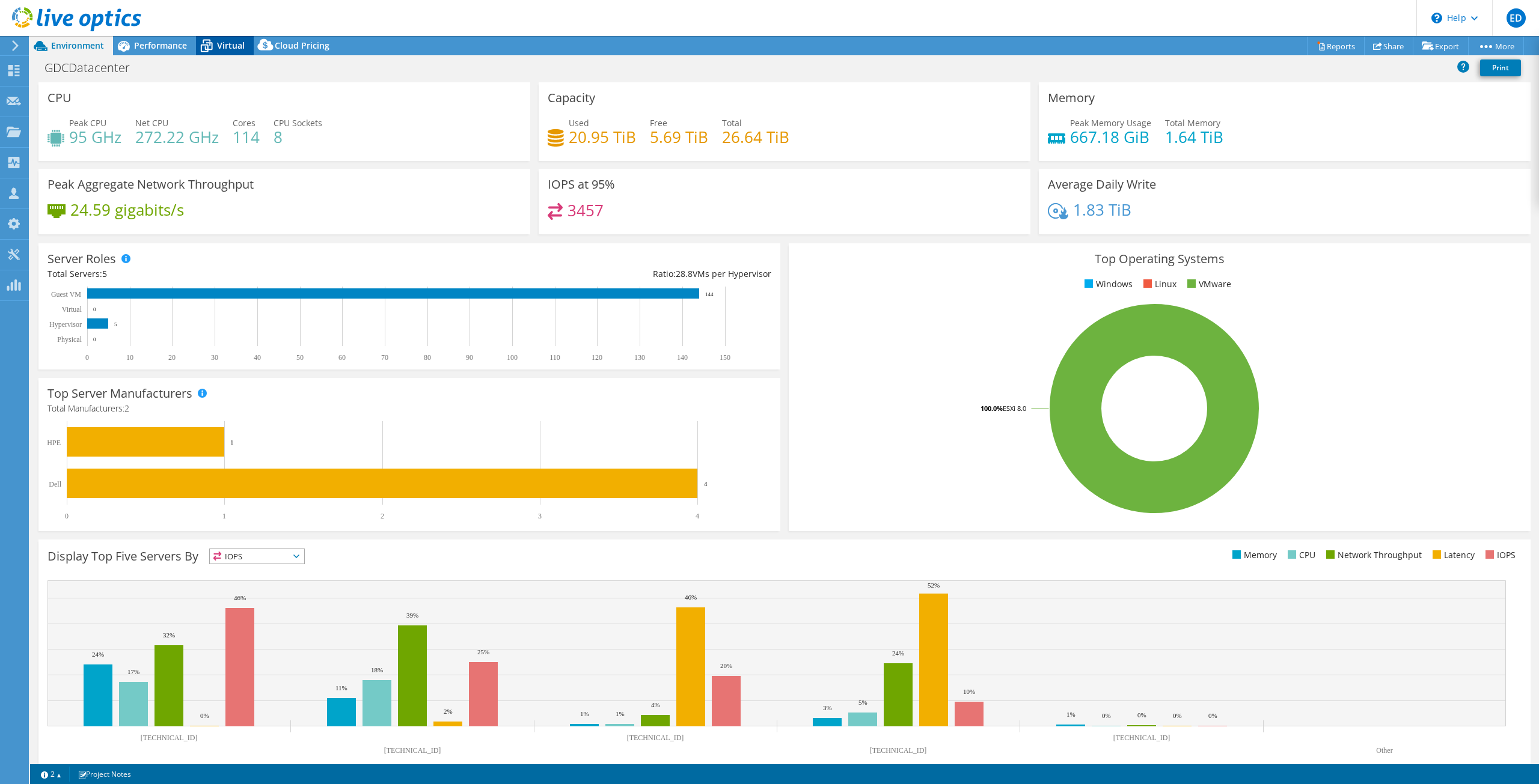
click at [234, 50] on span "Virtual" at bounding box center [231, 46] width 28 height 11
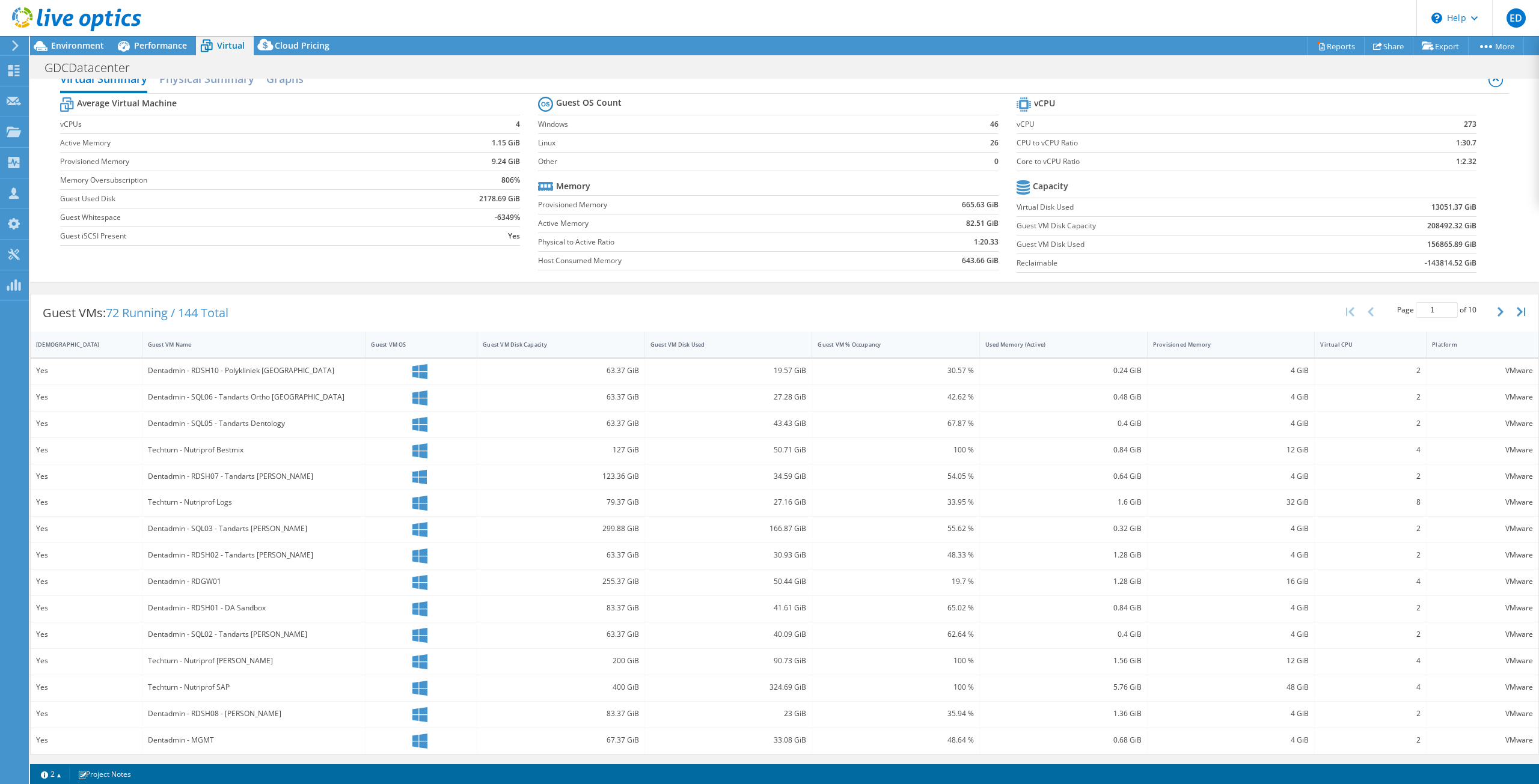
scroll to position [0, 0]
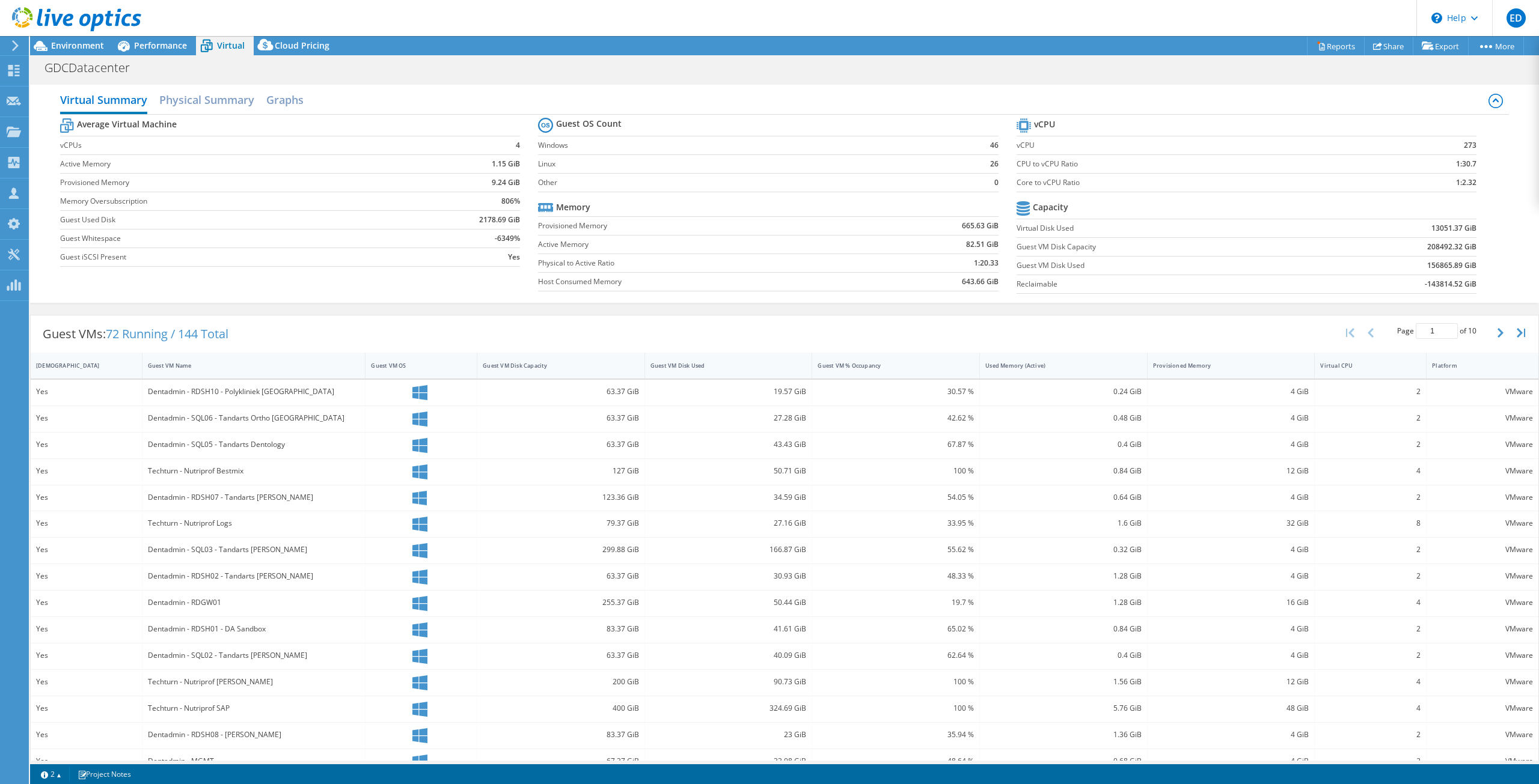
click at [70, 39] on div at bounding box center [70, 20] width 142 height 40
click at [74, 46] on span "Environment" at bounding box center [77, 46] width 53 height 11
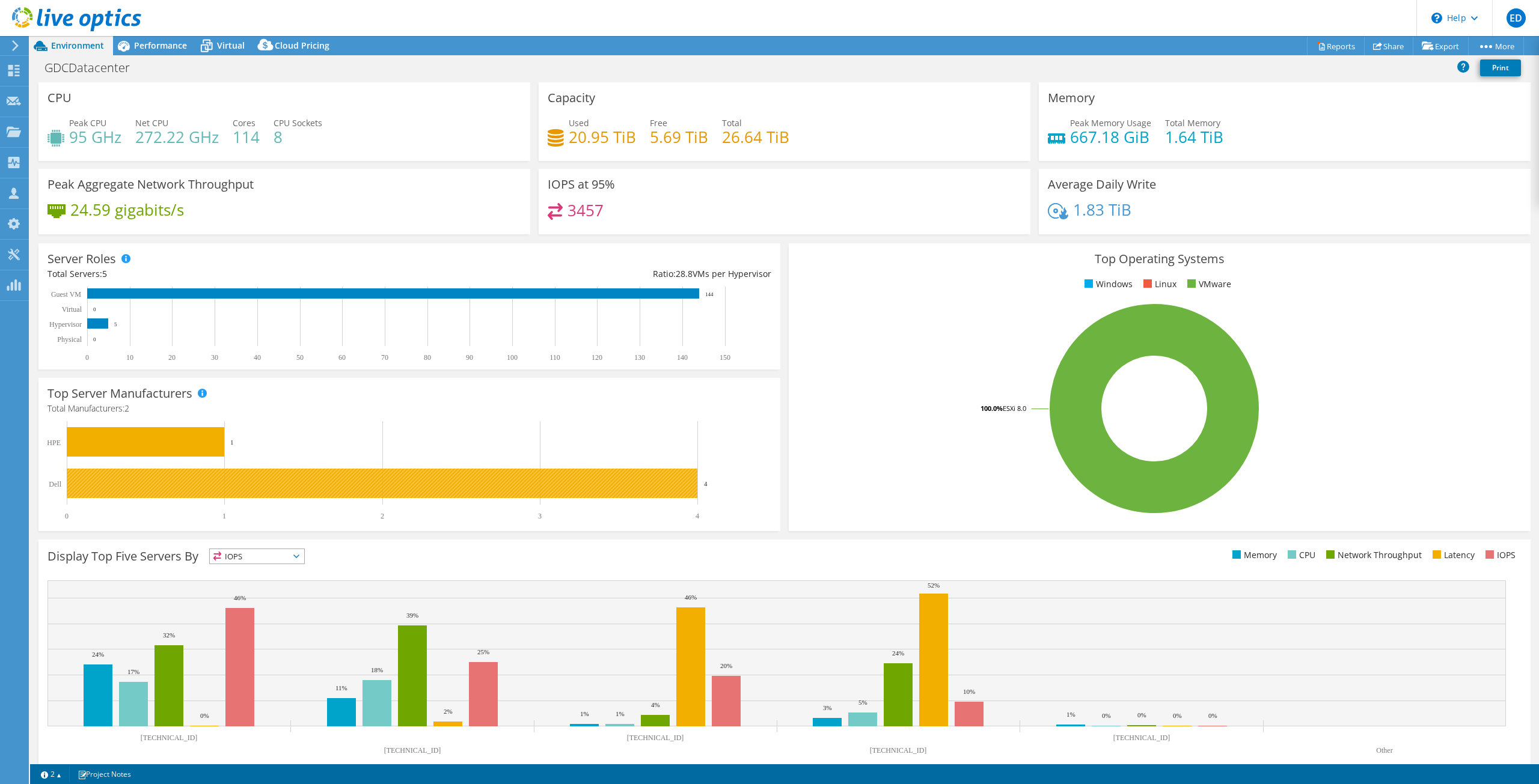
click at [220, 490] on rect at bounding box center [382, 483] width 631 height 29
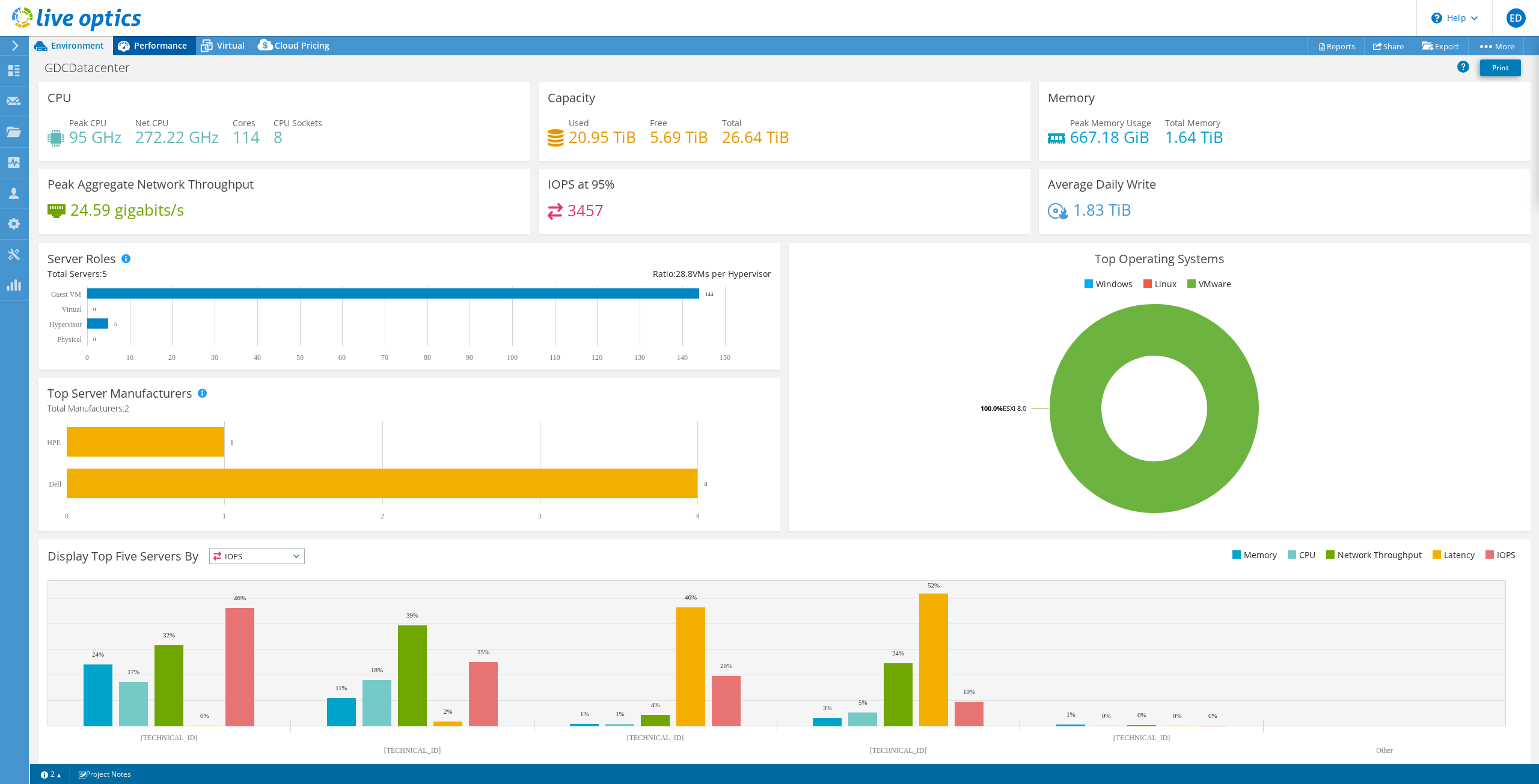
click at [168, 46] on span "Performance" at bounding box center [160, 46] width 53 height 11
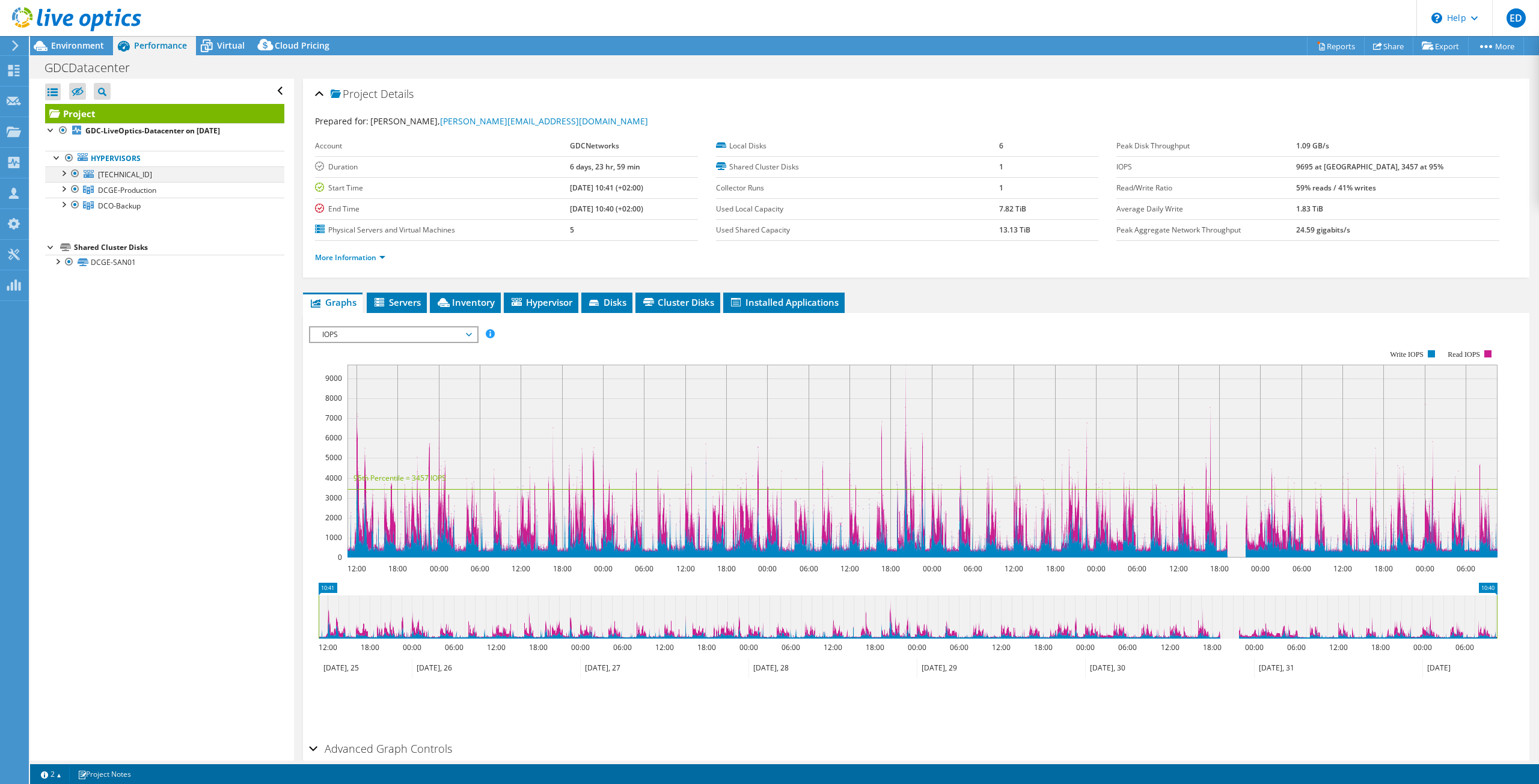
click at [63, 174] on div at bounding box center [63, 172] width 12 height 12
click at [65, 221] on div at bounding box center [63, 219] width 12 height 12
click at [59, 272] on div at bounding box center [63, 266] width 12 height 12
click at [74, 237] on div at bounding box center [69, 235] width 12 height 12
click at [74, 237] on div at bounding box center [69, 235] width 12 height 12
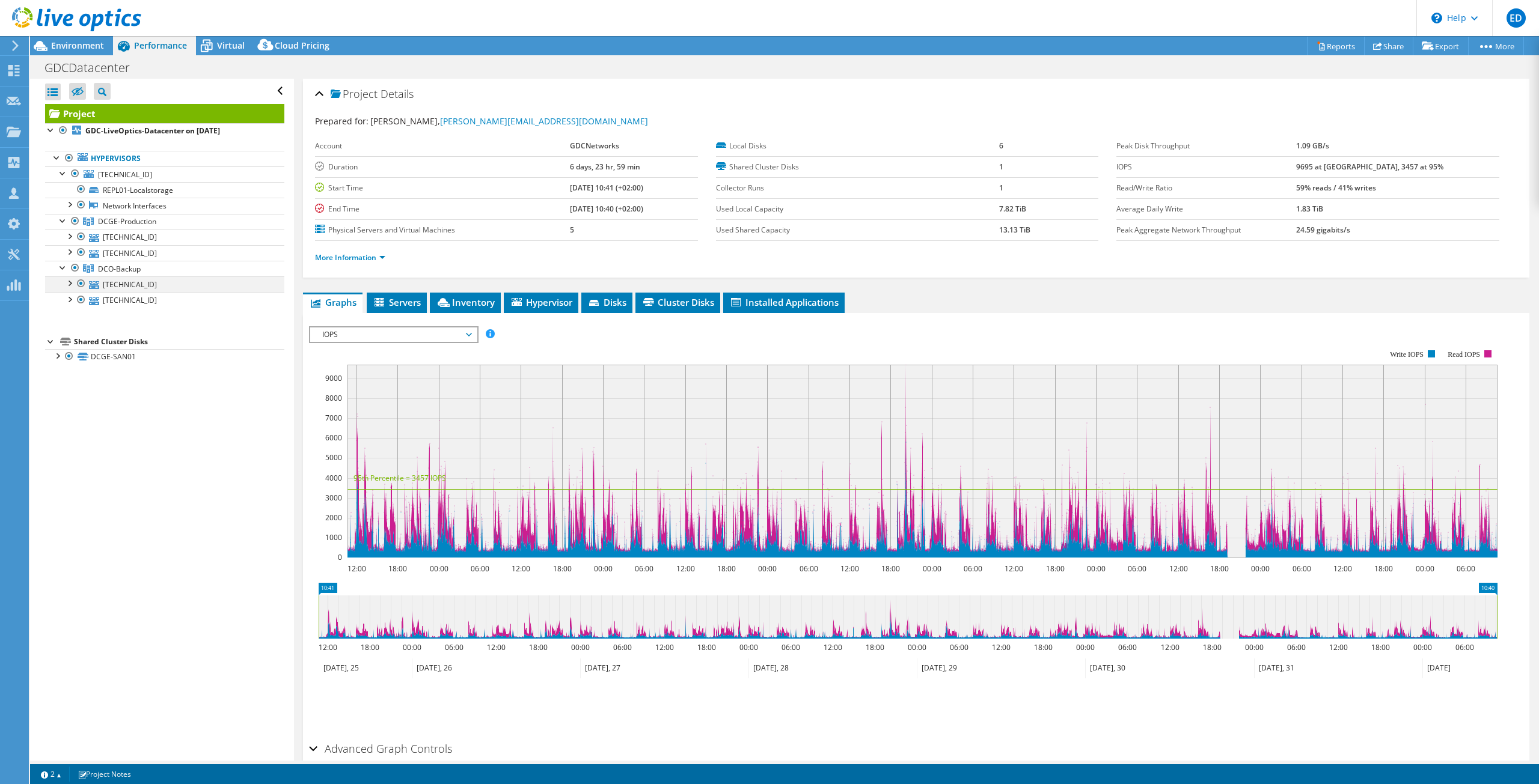
click at [65, 286] on div at bounding box center [69, 282] width 12 height 12
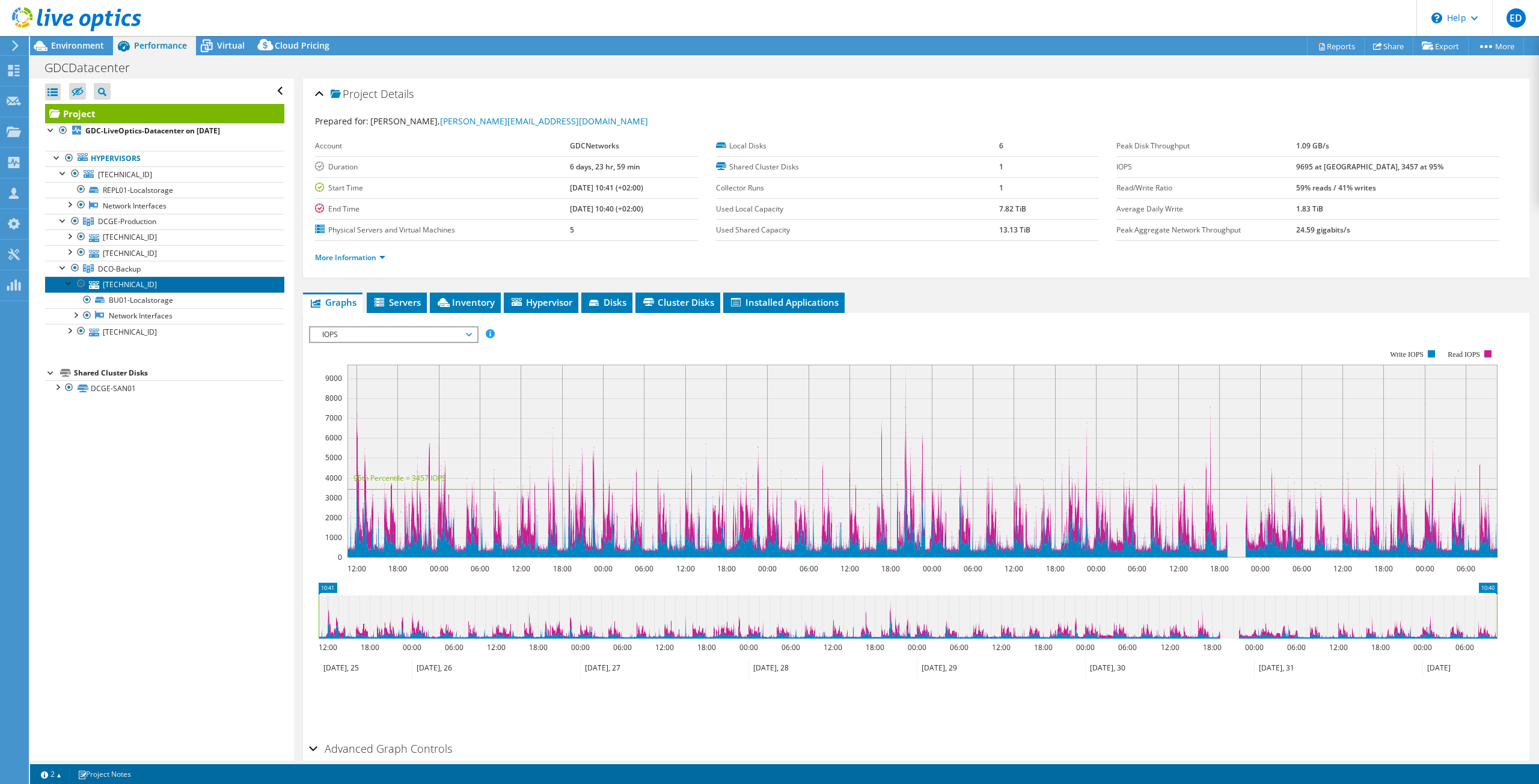
click at [101, 287] on link "[TECHNICAL_ID]" at bounding box center [164, 284] width 239 height 16
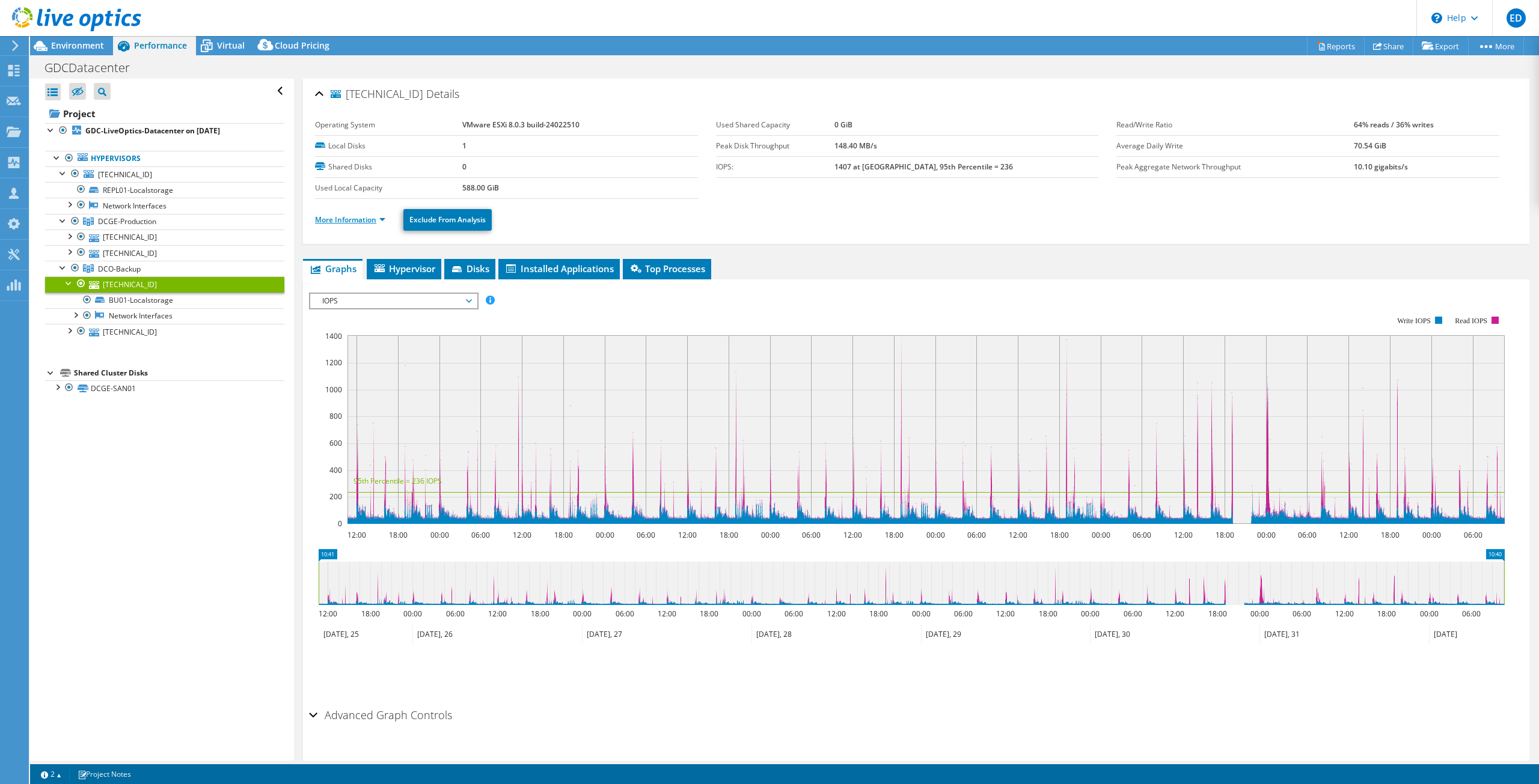
click at [376, 223] on link "More Information" at bounding box center [350, 219] width 70 height 10
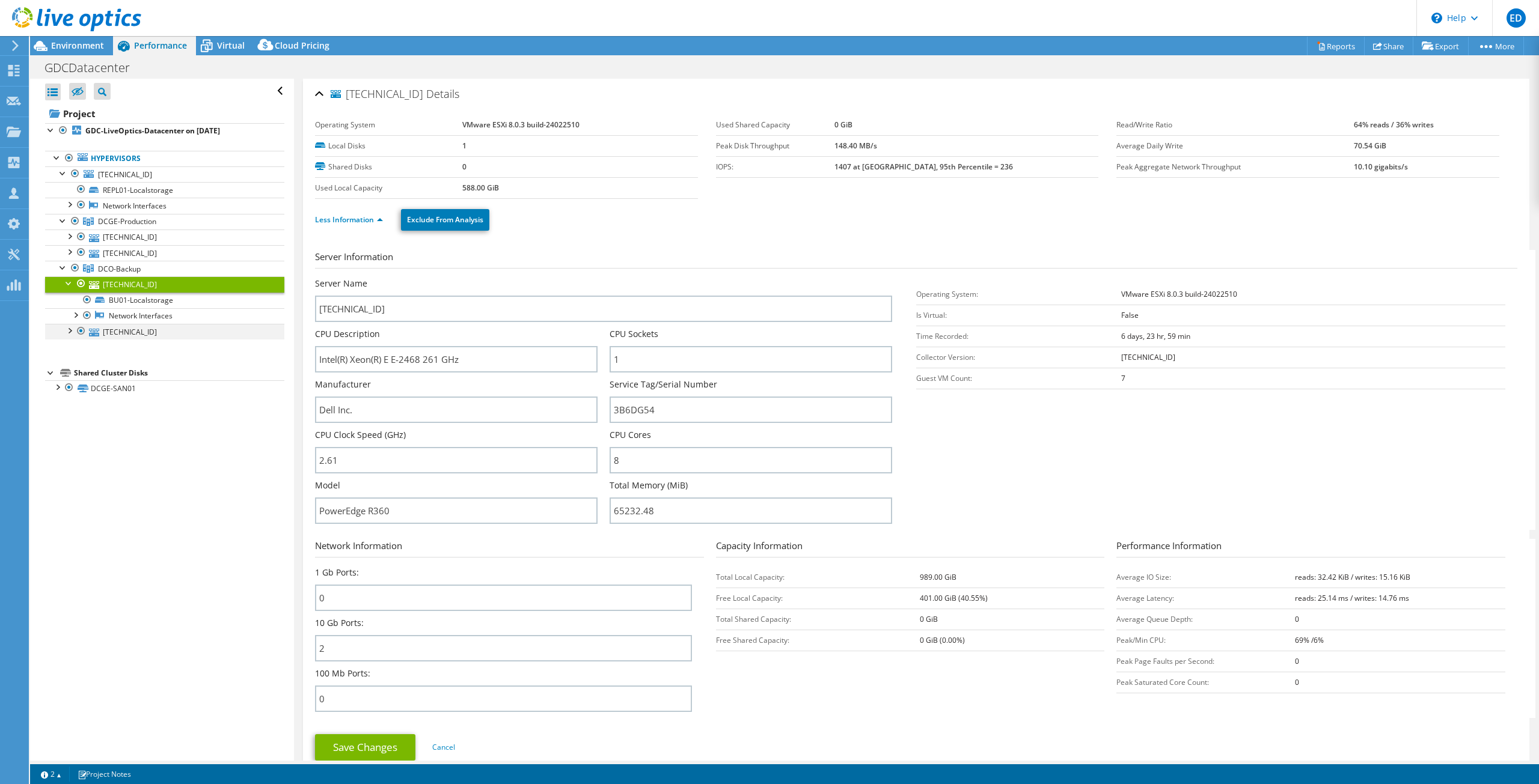
click at [68, 329] on div at bounding box center [69, 330] width 12 height 12
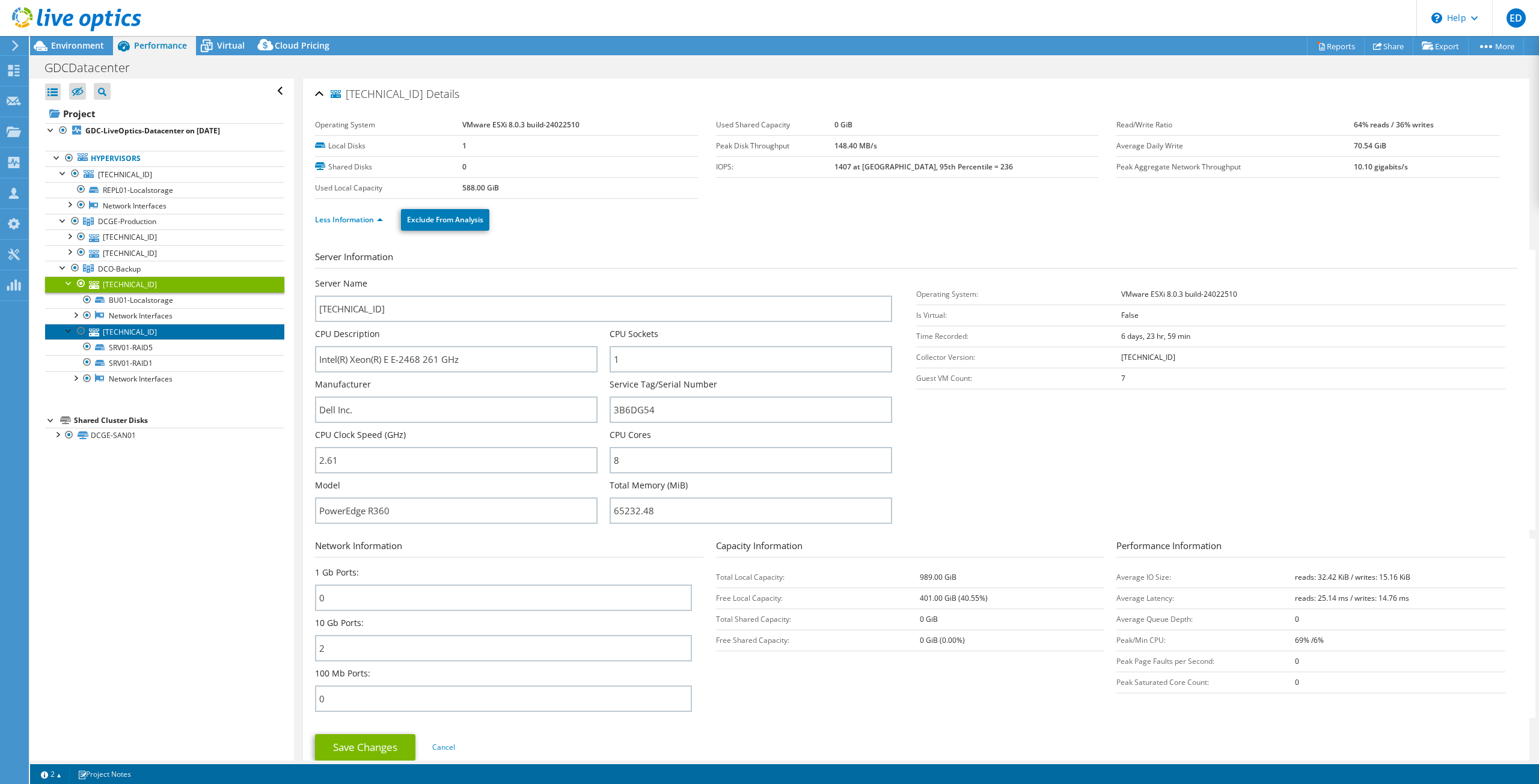
click at [107, 334] on link "[TECHNICAL_ID]" at bounding box center [164, 332] width 239 height 16
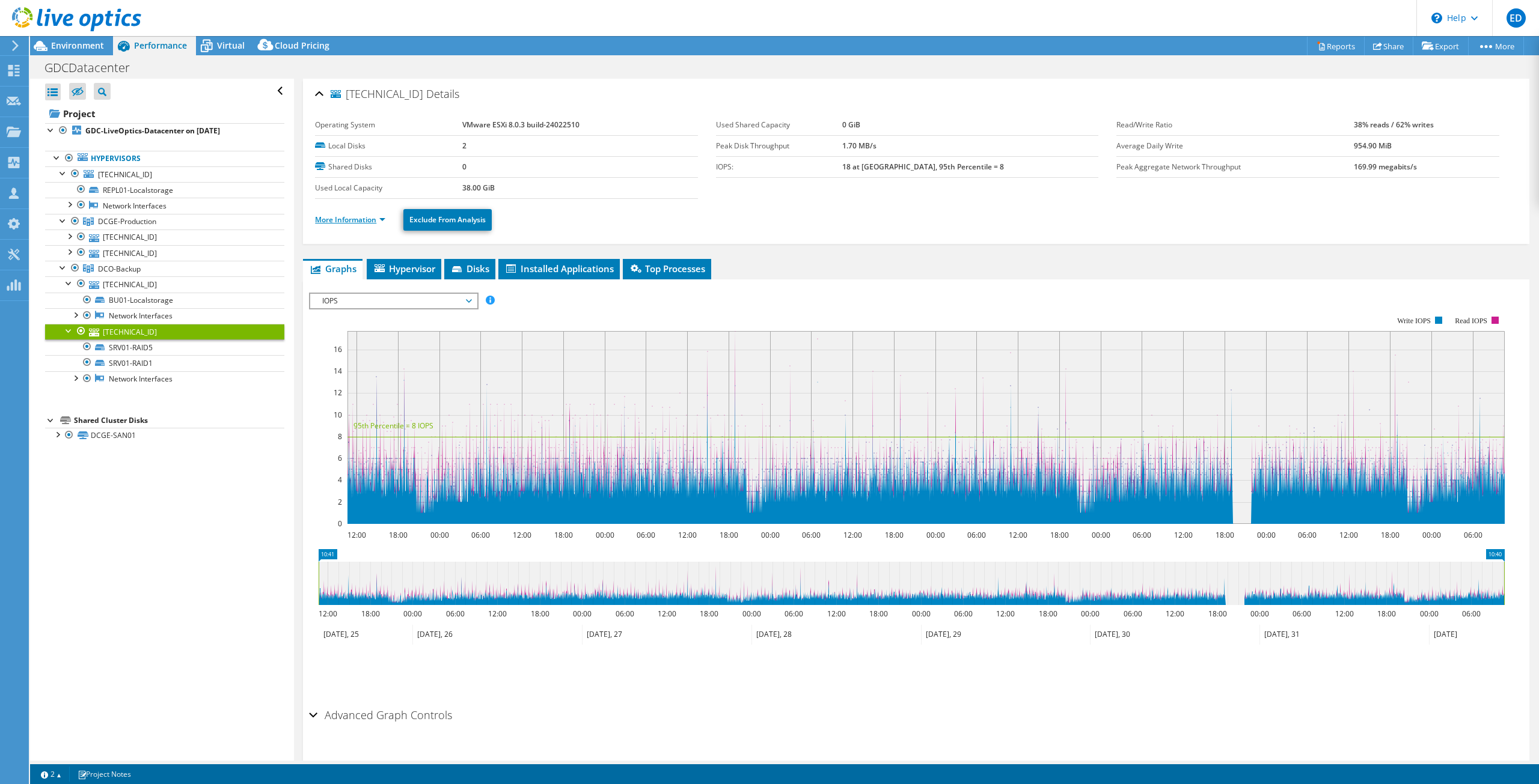
click at [360, 219] on link "More Information" at bounding box center [350, 219] width 70 height 10
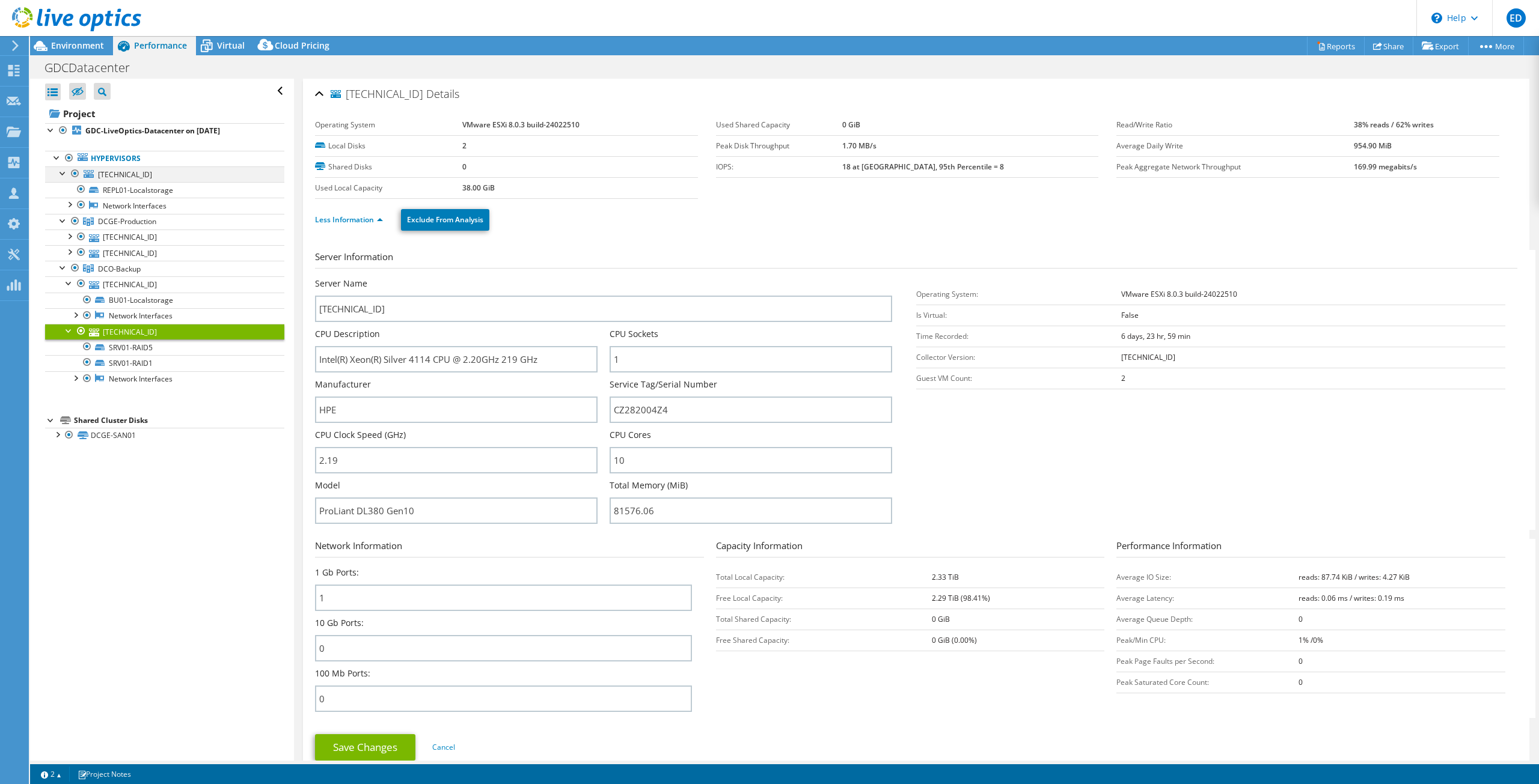
click at [62, 174] on div at bounding box center [63, 172] width 12 height 12
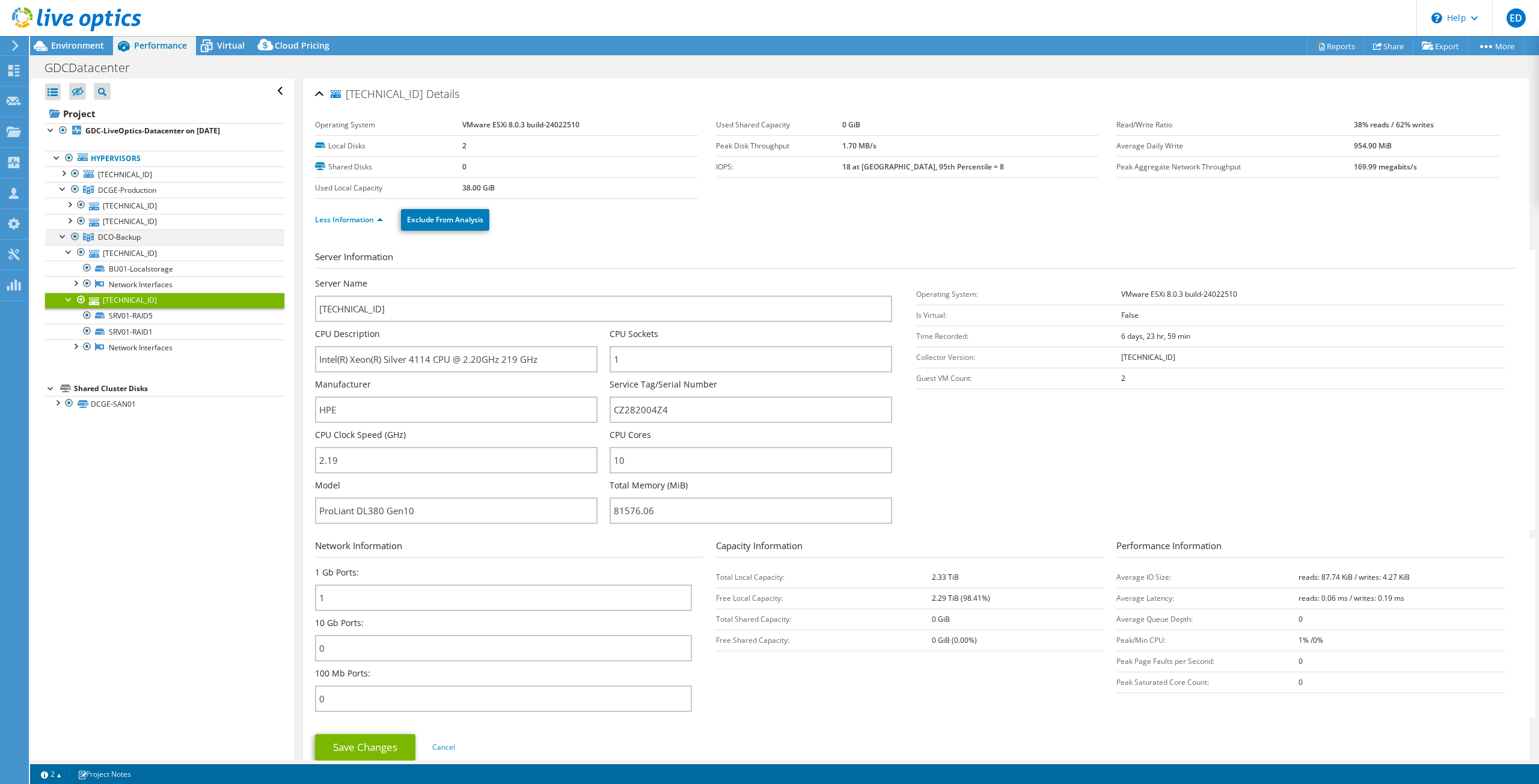
click at [59, 234] on div at bounding box center [63, 235] width 12 height 12
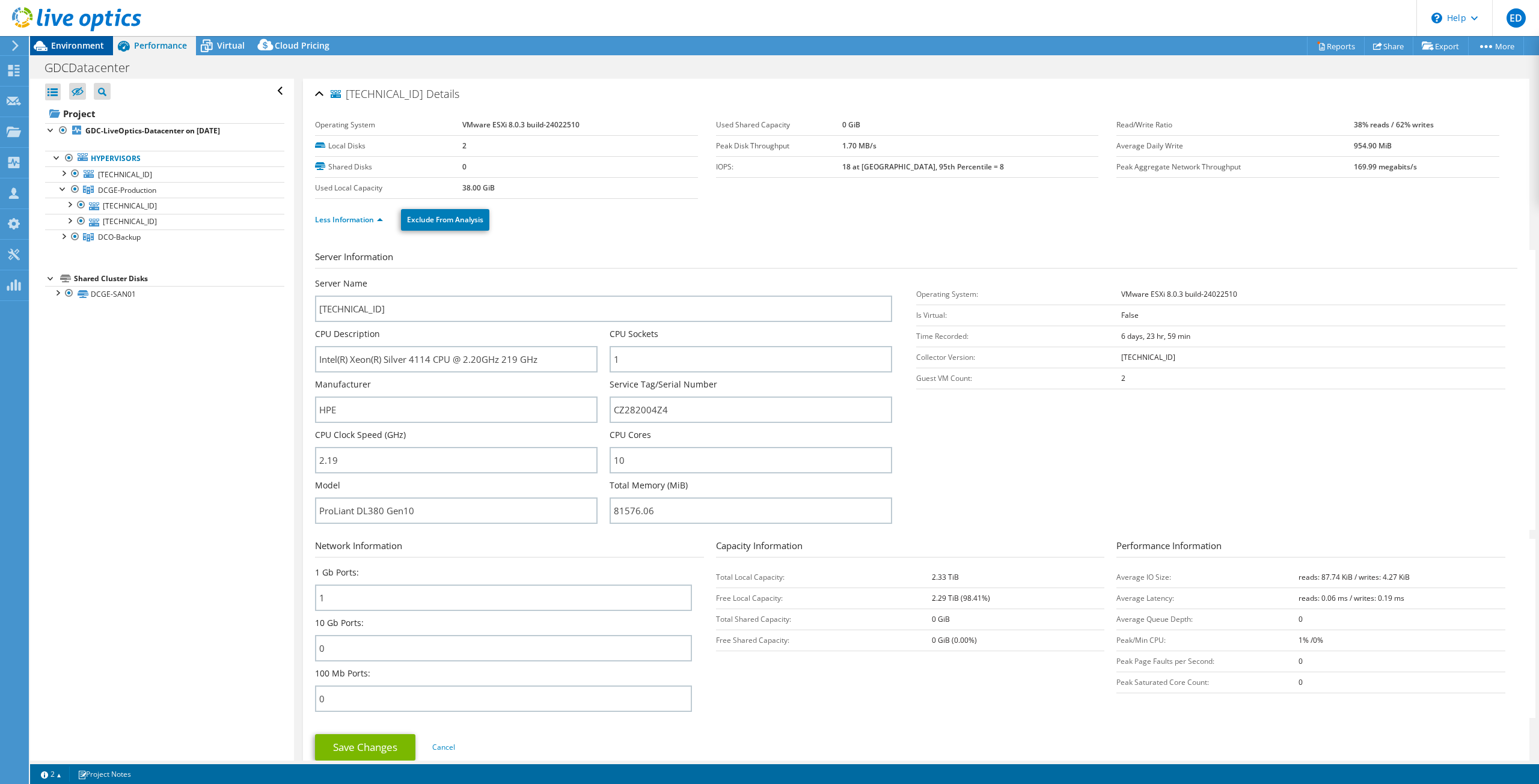
click at [58, 42] on span "Environment" at bounding box center [77, 46] width 53 height 11
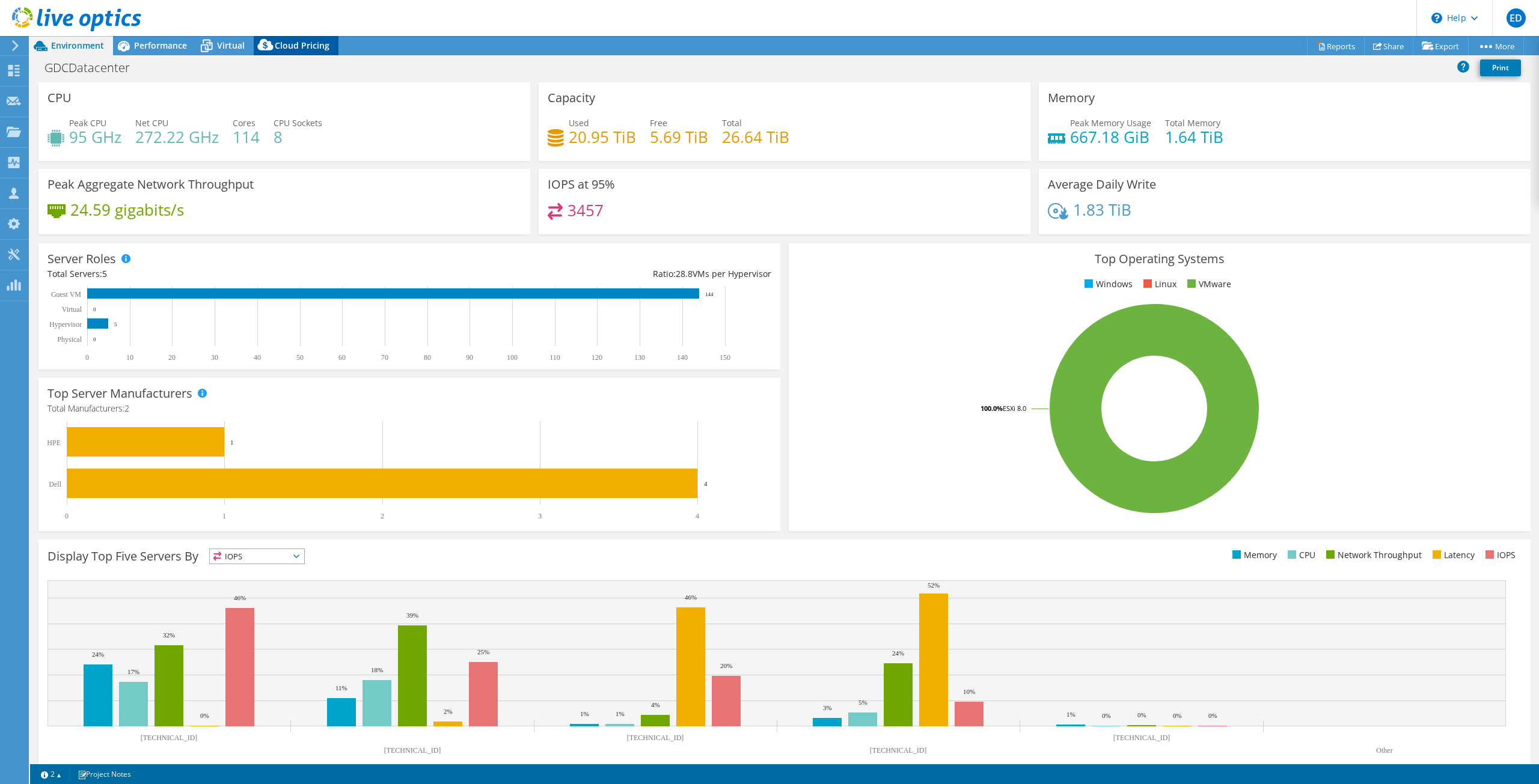
click at [257, 46] on icon at bounding box center [265, 45] width 16 height 11
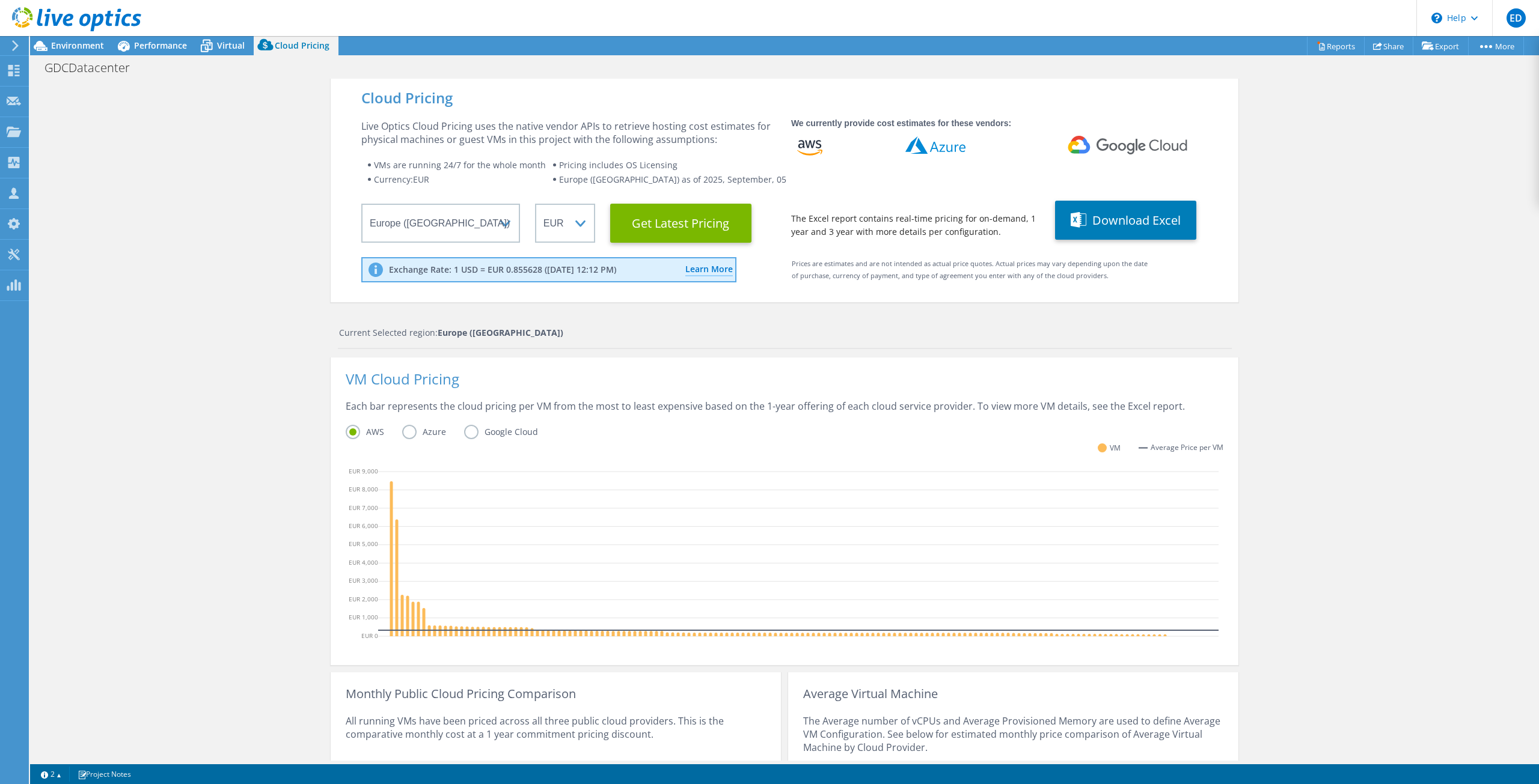
scroll to position [421, 0]
click at [79, 40] on div at bounding box center [70, 20] width 142 height 40
click at [97, 49] on span "Environment" at bounding box center [77, 46] width 53 height 11
